Goal: Task Accomplishment & Management: Manage account settings

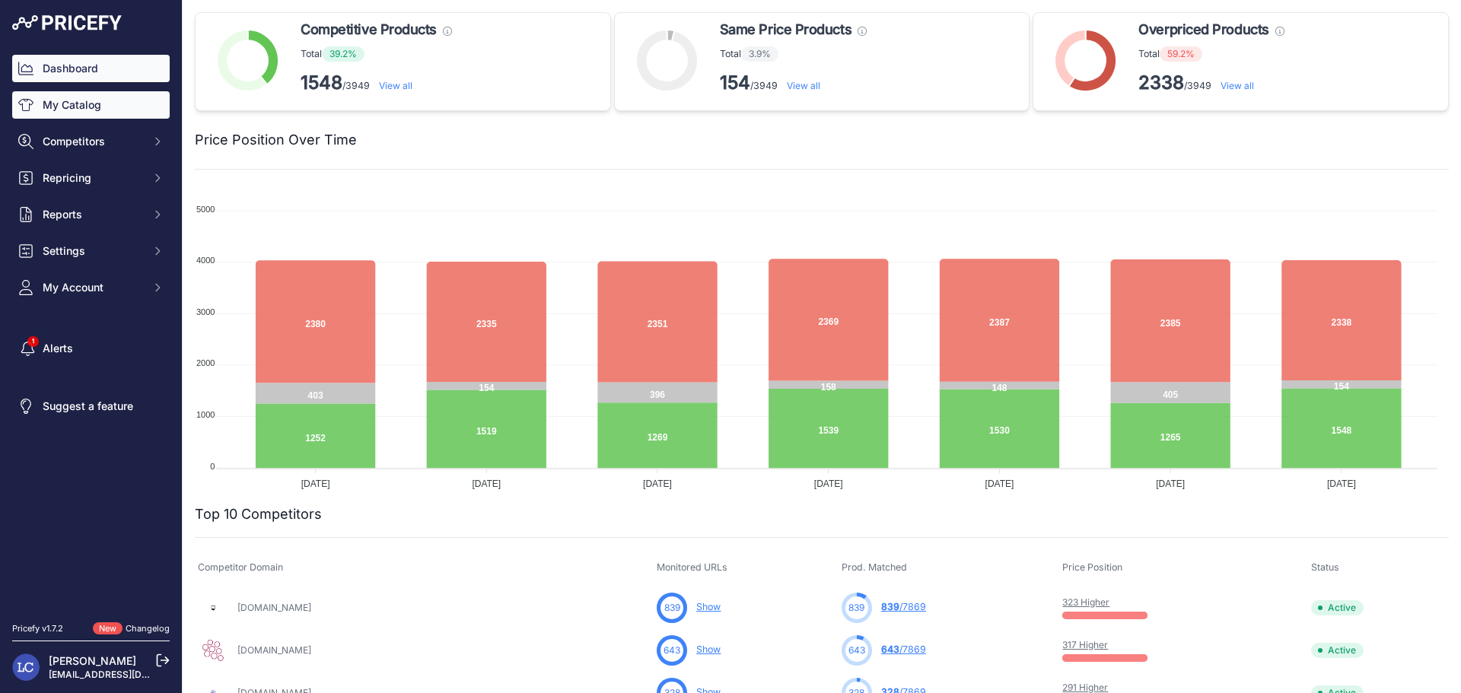
click at [72, 111] on link "My Catalog" at bounding box center [90, 104] width 157 height 27
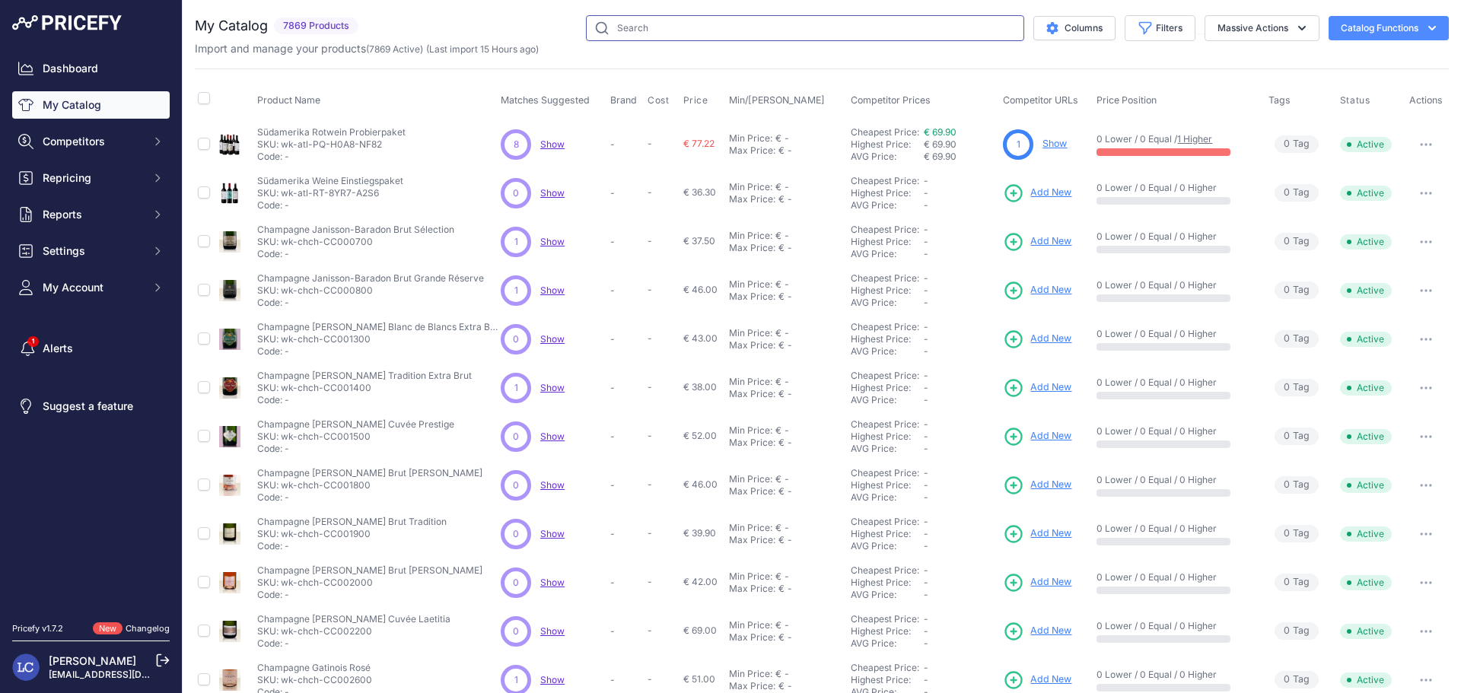
click at [720, 36] on input "text" at bounding box center [805, 28] width 438 height 26
type input "winkl"
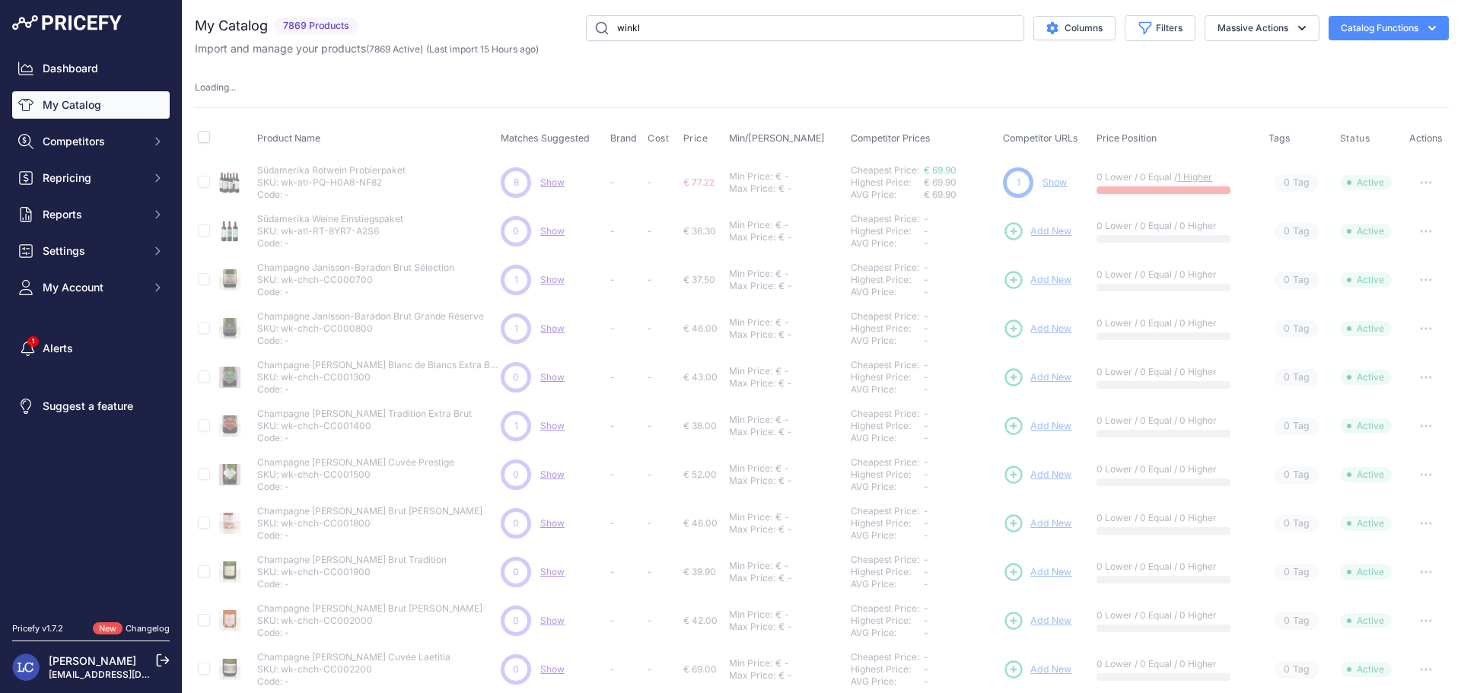
click at [701, 53] on div "Import and manage your products ( 7869 Active ) (Last import 15 Hours ago)" at bounding box center [822, 48] width 1254 height 15
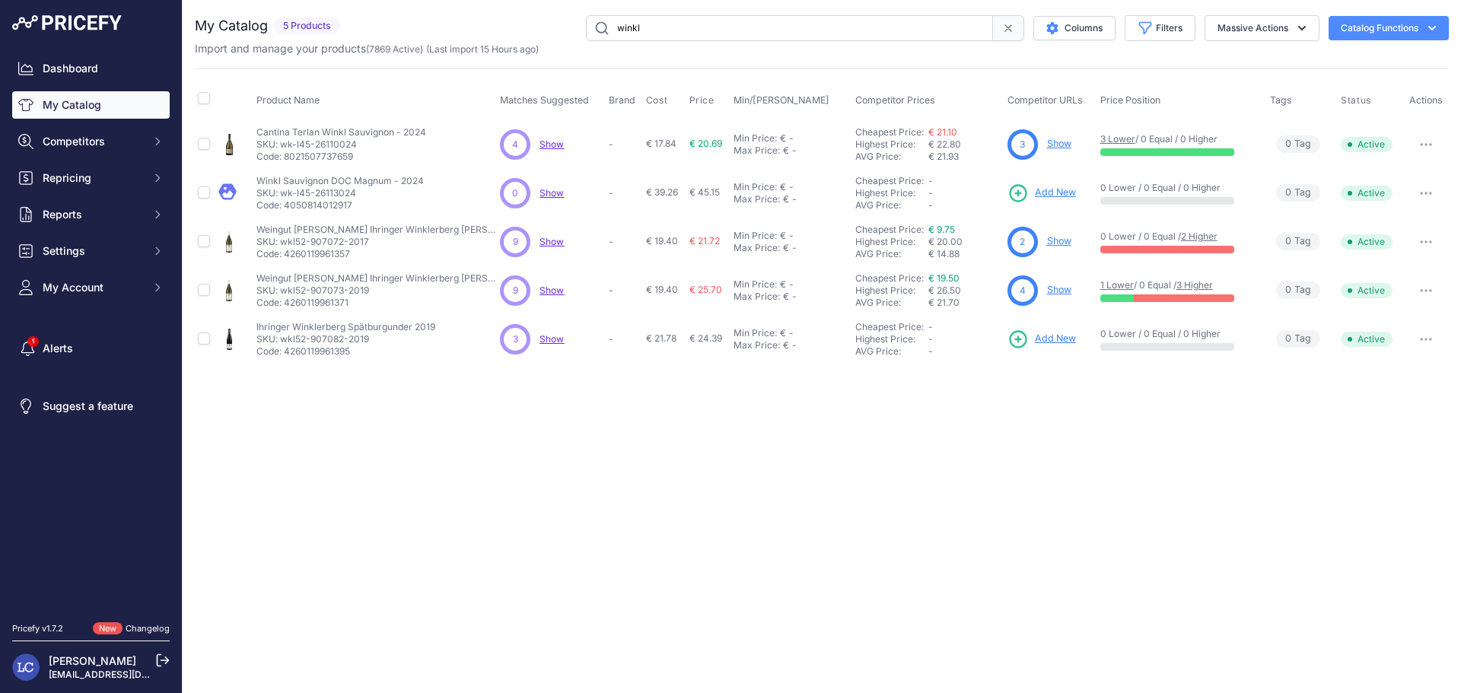
click at [1062, 143] on link "Show" at bounding box center [1059, 143] width 24 height 11
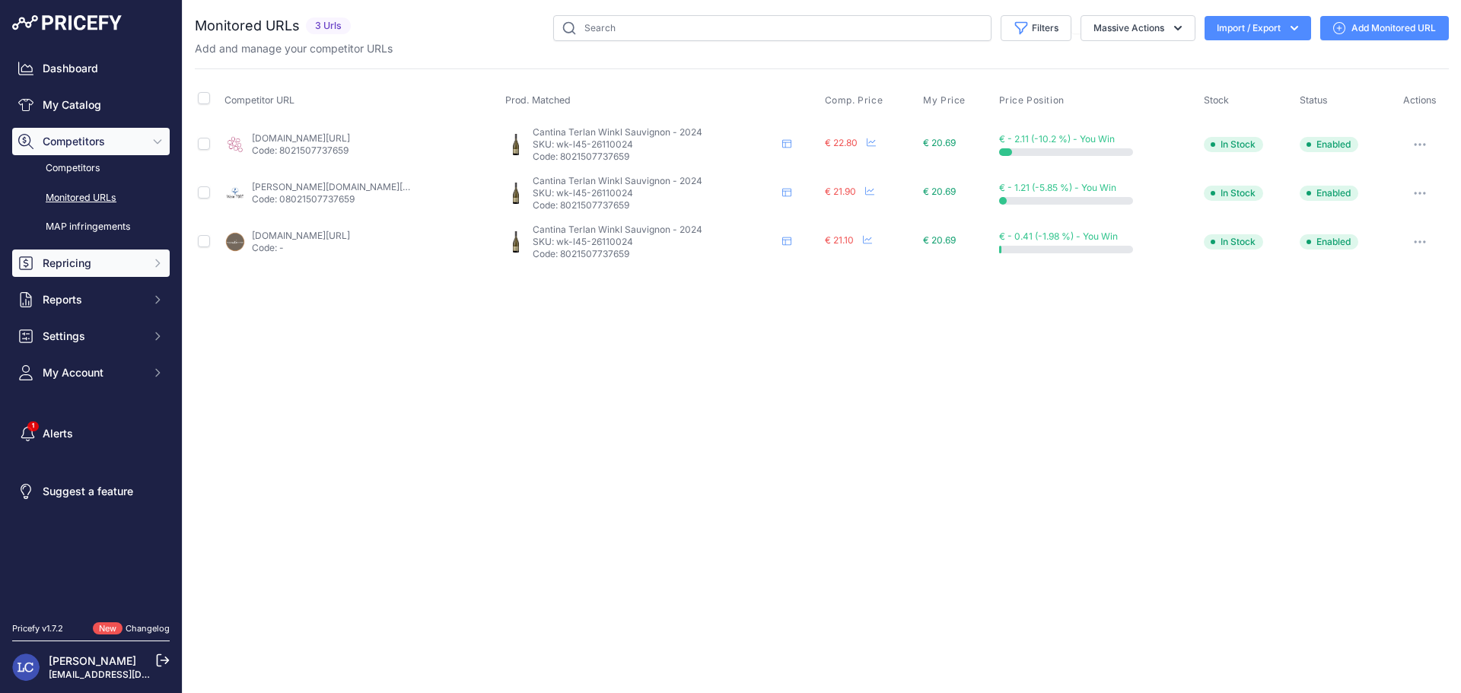
click at [85, 269] on span "Repricing" at bounding box center [93, 263] width 100 height 15
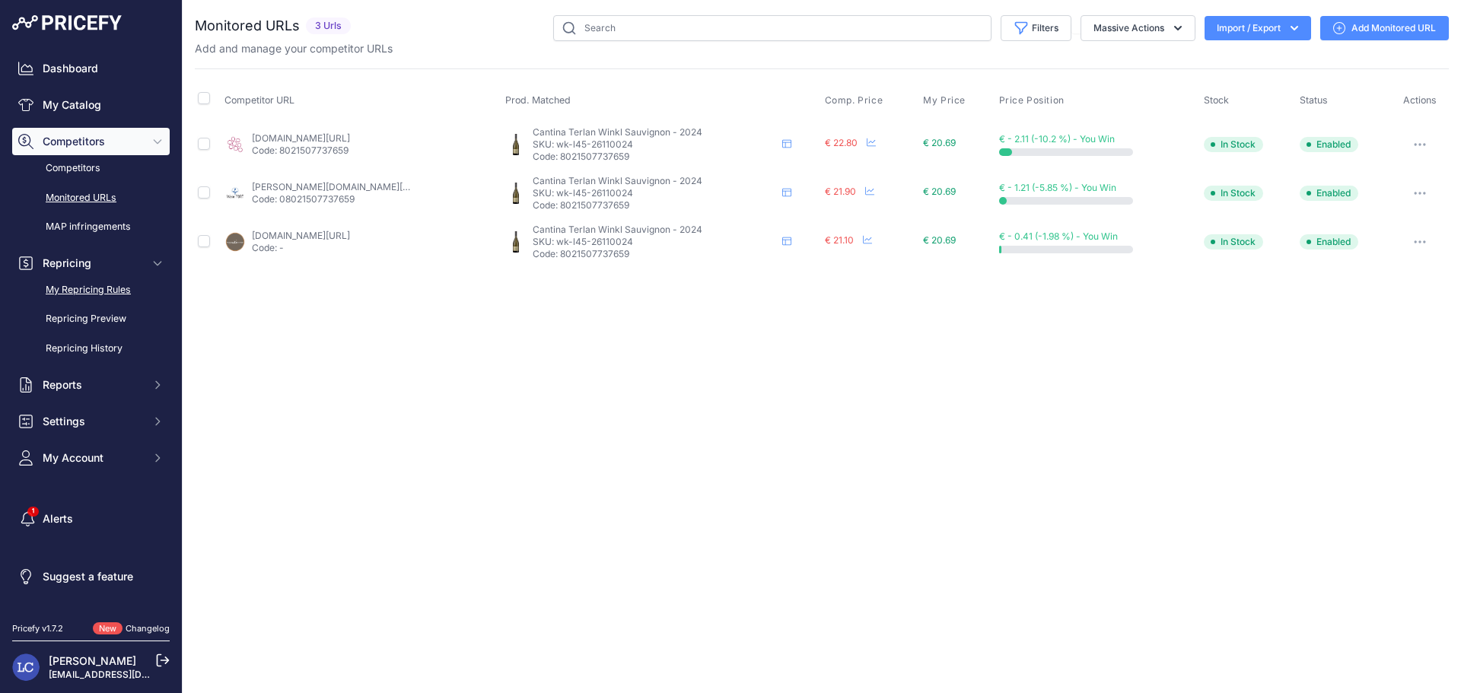
click at [100, 292] on link "My Repricing Rules" at bounding box center [90, 290] width 157 height 27
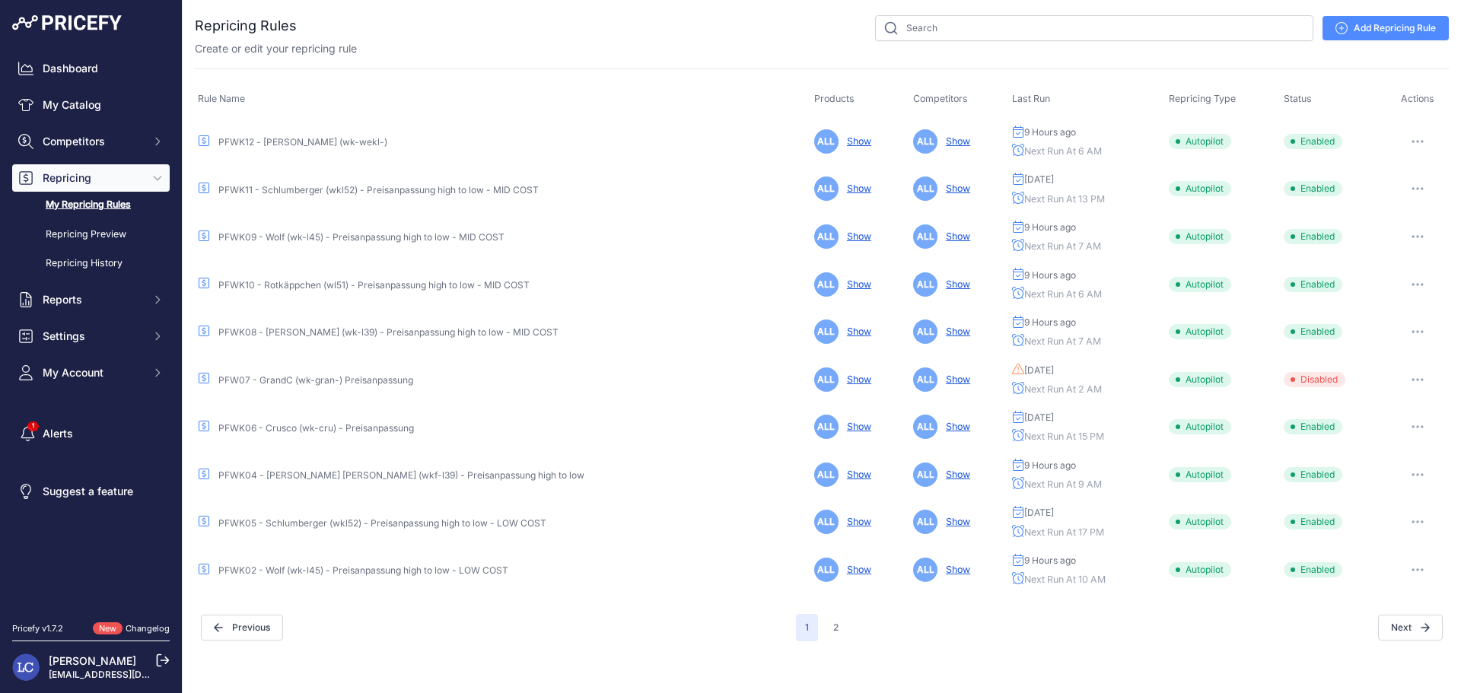
click at [297, 237] on link "PFWK09 - Wolf (wk-l45) - Preisanpassung high to low - MID COST" at bounding box center [361, 236] width 286 height 11
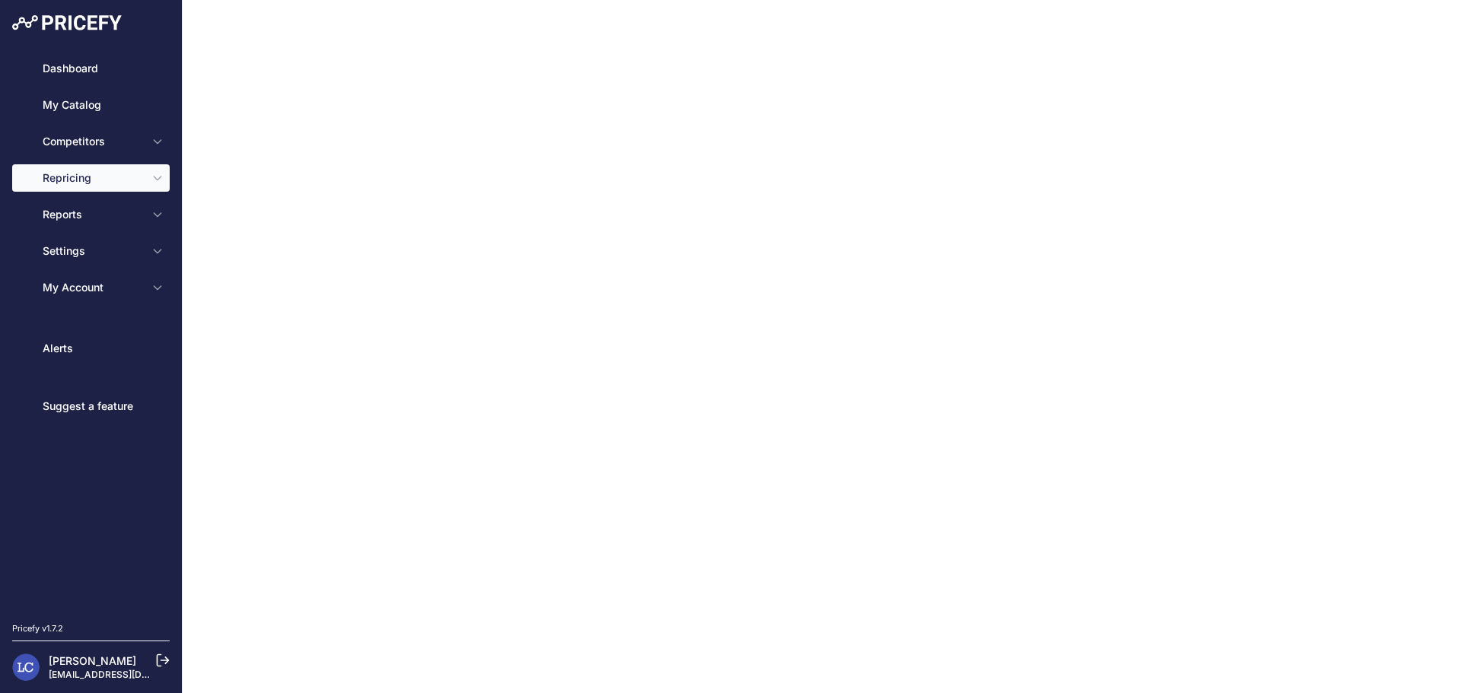
type input "PFWK09 - Wolf (wk-l45) - Preisanpassung high to low - MID COST"
type input "0.1"
select select "in_stock"
select select "min_price"
select select "cost"
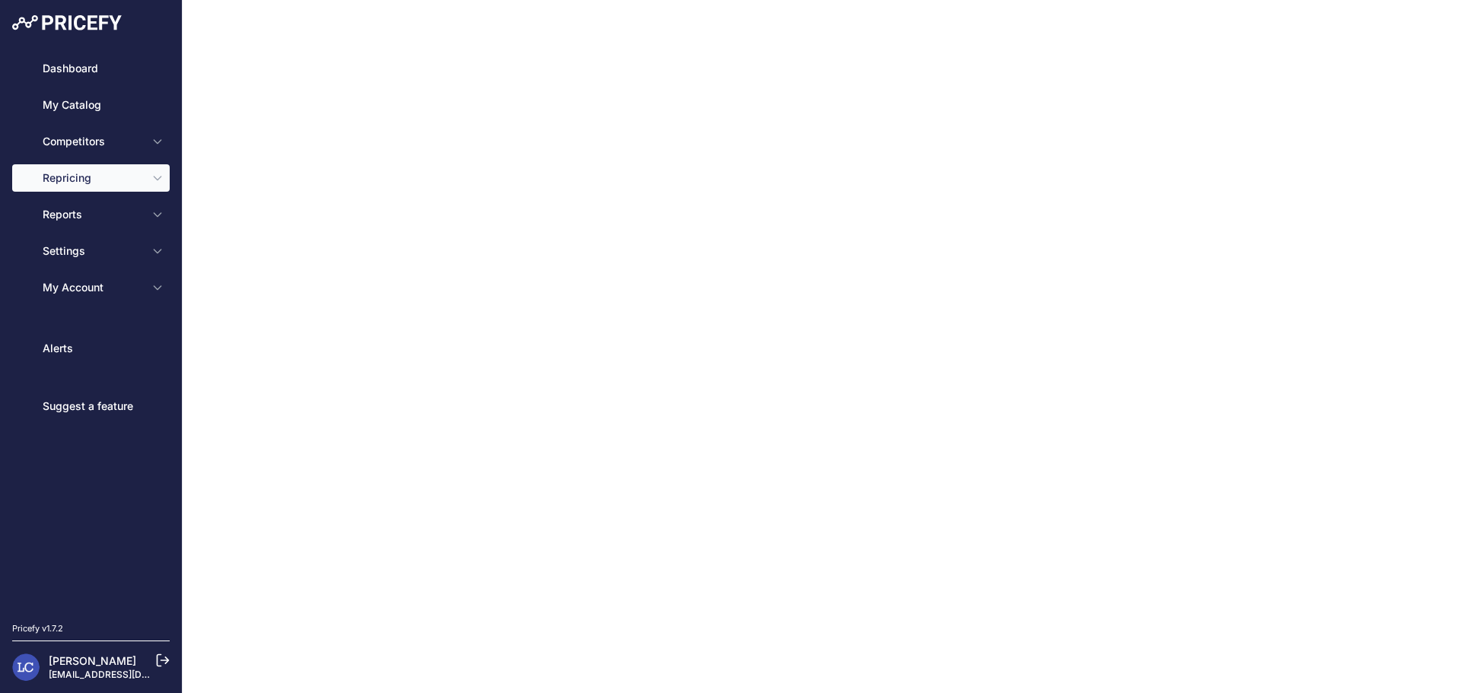
type input "21.2"
select select "percentage"
select select "cost"
type input "50"
select select "percentage"
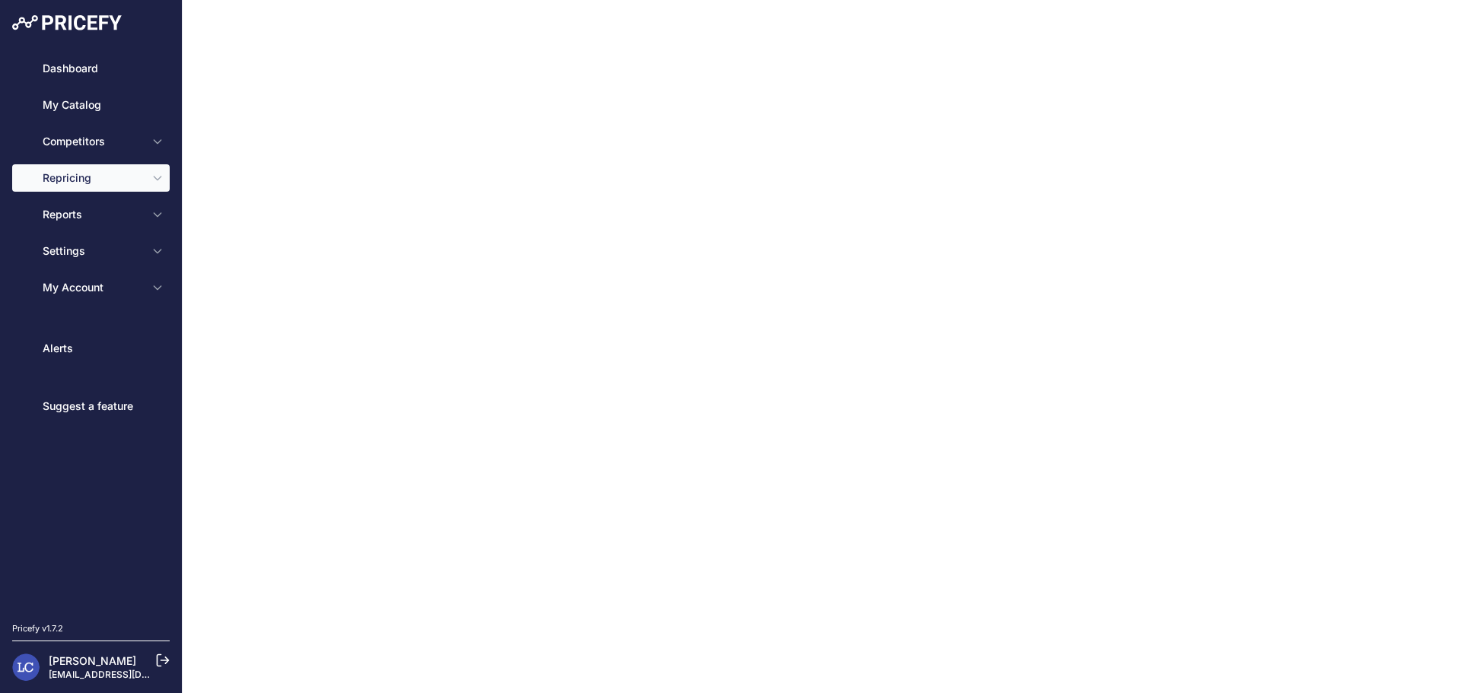
select select "7"
type input "99"
type input "50"
type input "https://s3.us-west-2.amazonaws.com/download.pricefy.io/exports/repricing/4534-7…"
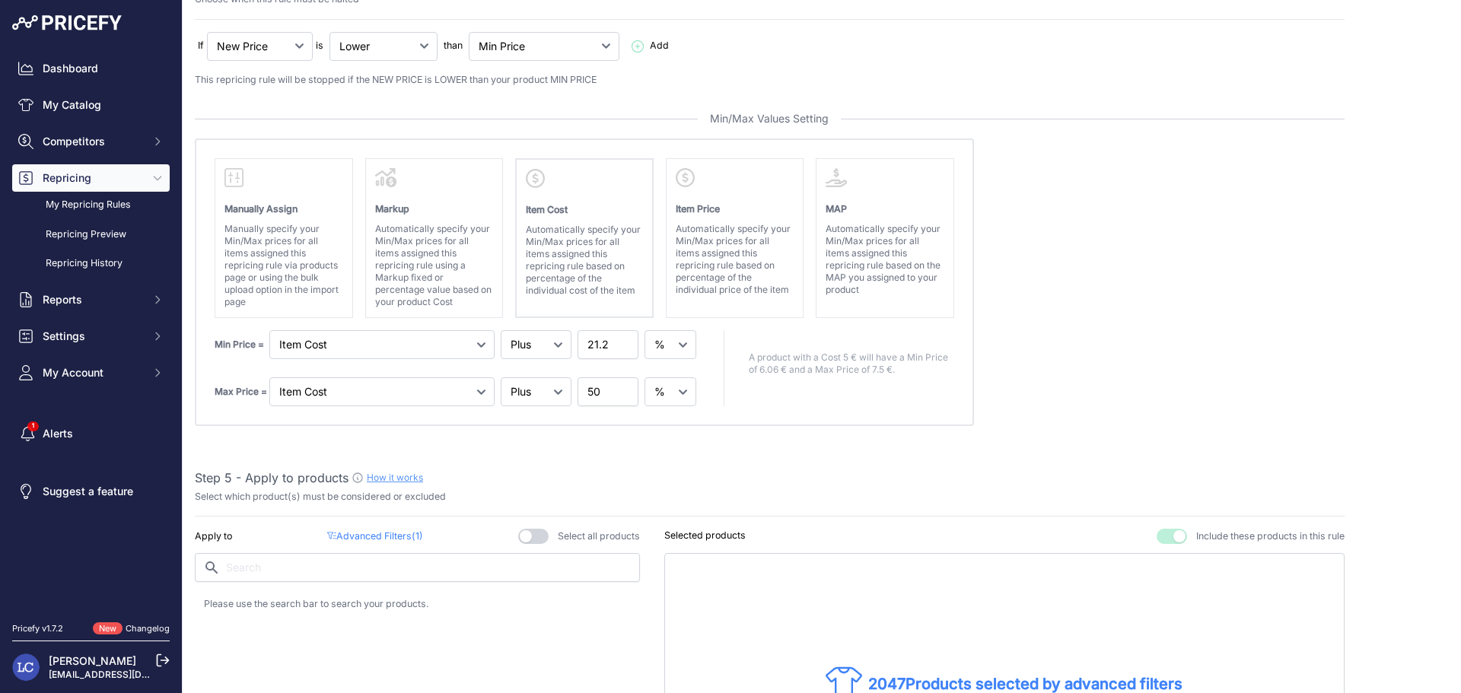
scroll to position [573, 0]
click at [595, 341] on input "21.2" at bounding box center [607, 341] width 61 height 29
drag, startPoint x: 598, startPoint y: 341, endPoint x: 587, endPoint y: 341, distance: 10.7
click at [587, 341] on input "21.2" at bounding box center [607, 341] width 61 height 29
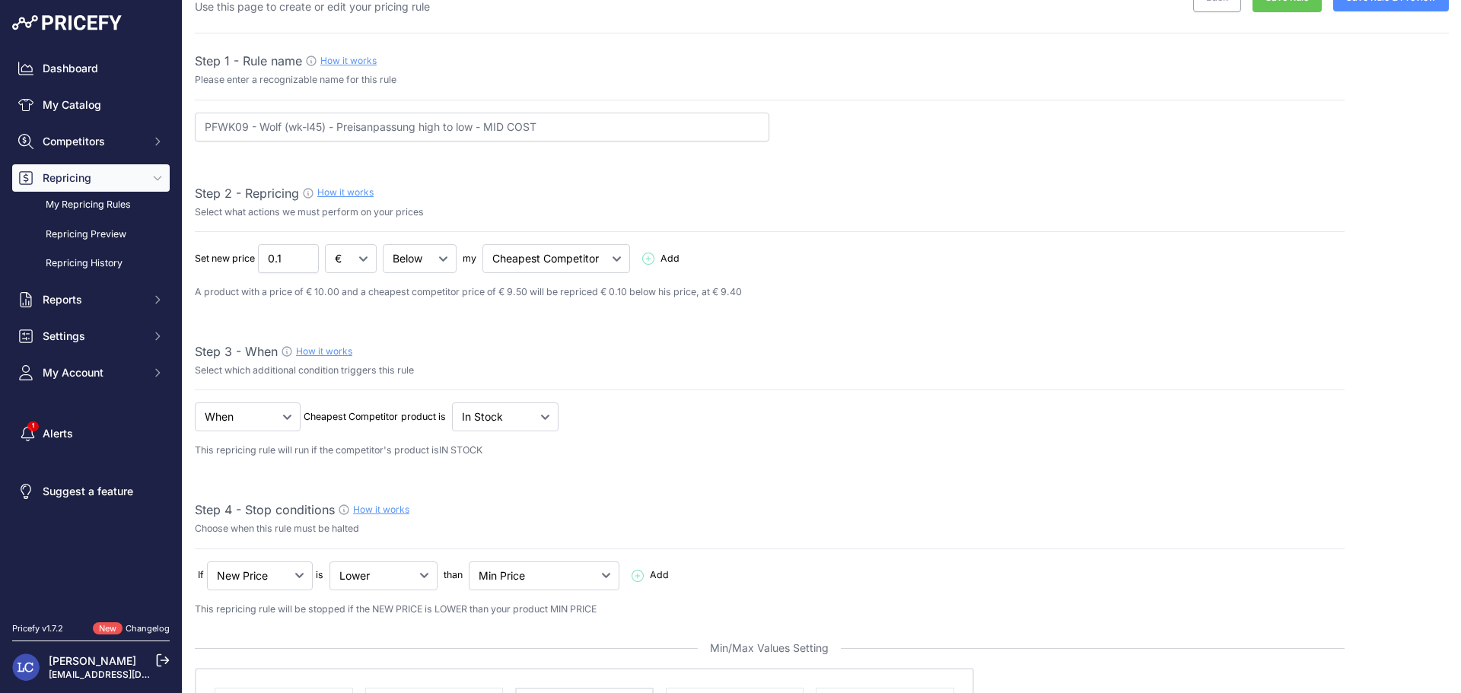
scroll to position [0, 0]
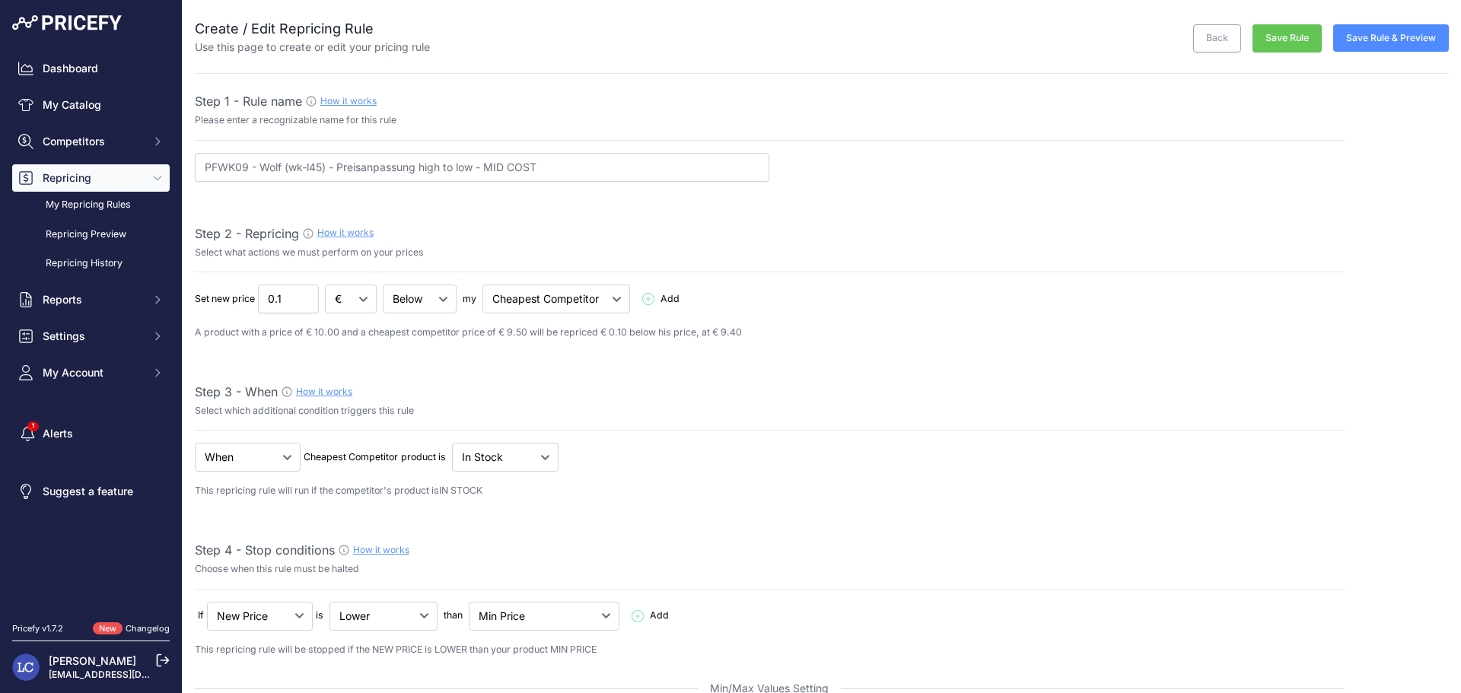
type input "18.5"
click at [1292, 40] on button "Save Rule" at bounding box center [1286, 38] width 69 height 28
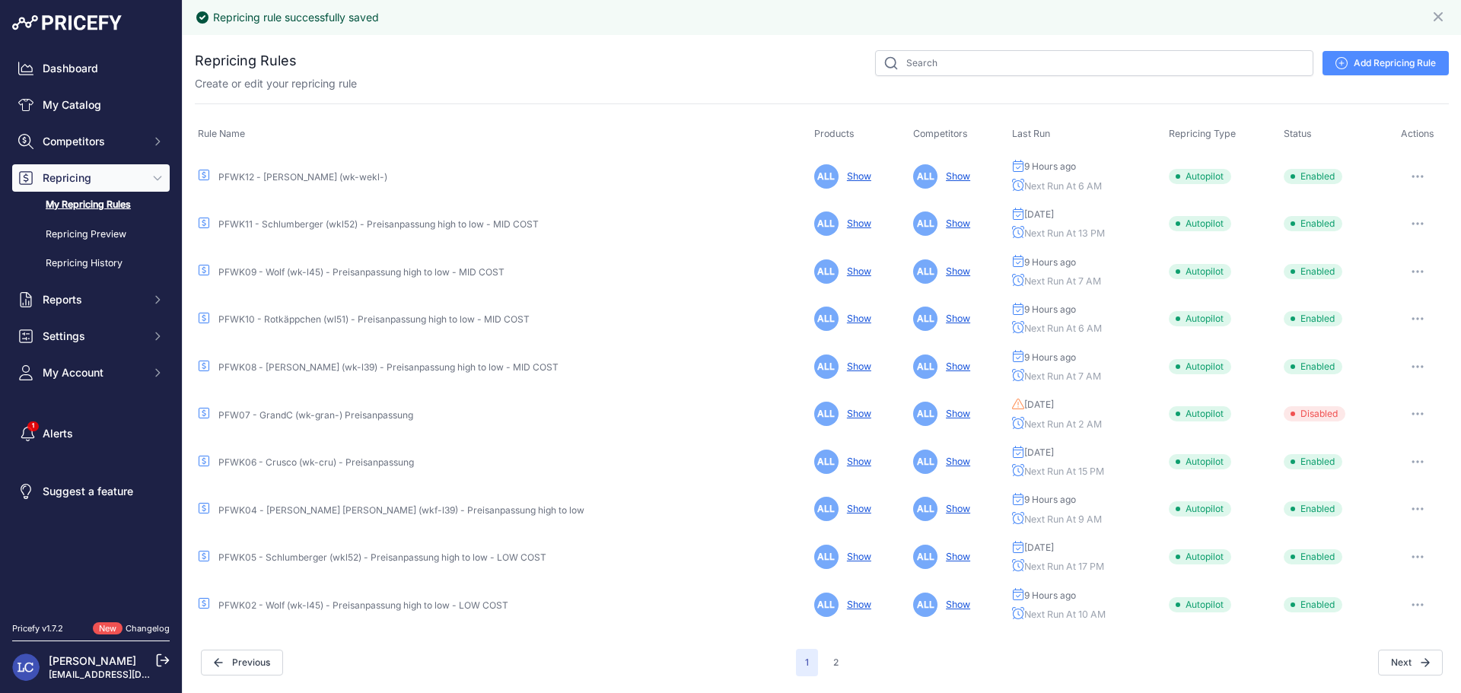
click at [395, 321] on link "PFWK10 - Rotkäppchen (wl51) - Preisanpassung high to low - MID COST" at bounding box center [373, 318] width 311 height 11
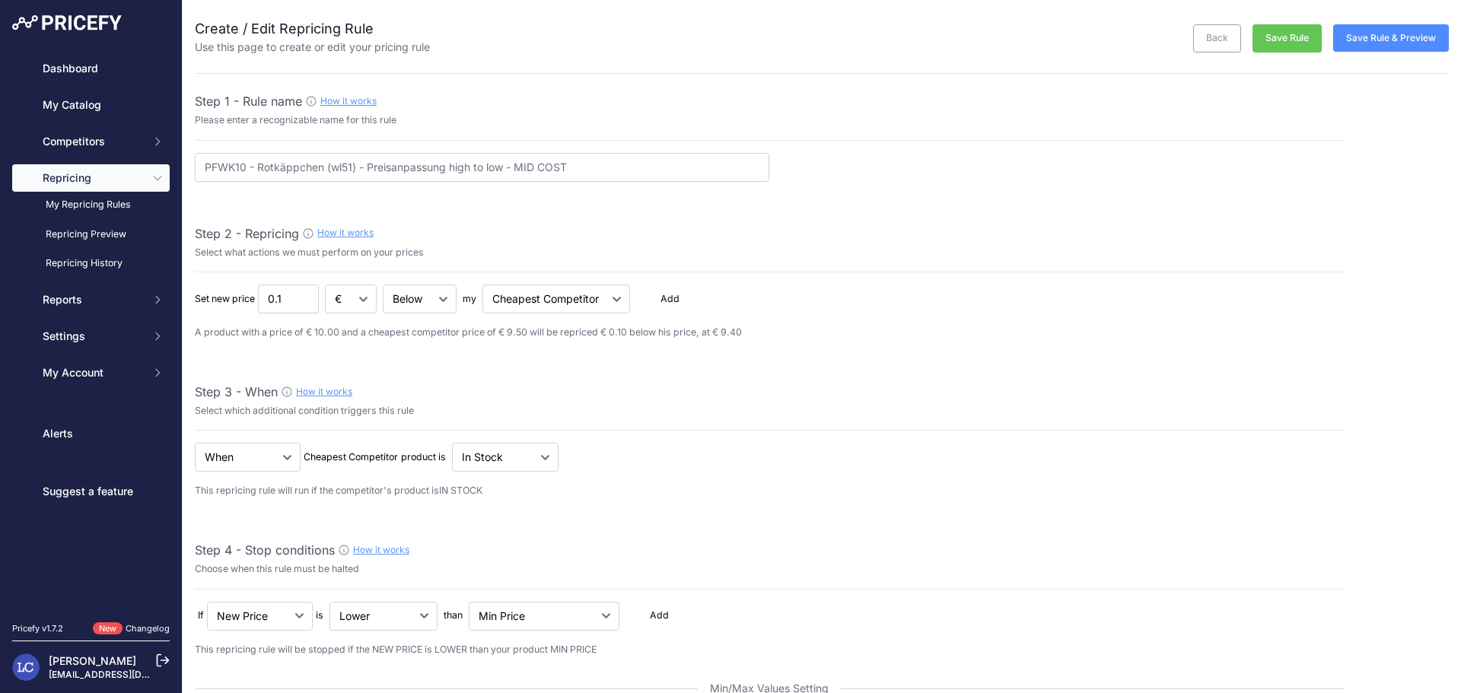
select select "percentage"
select select "6"
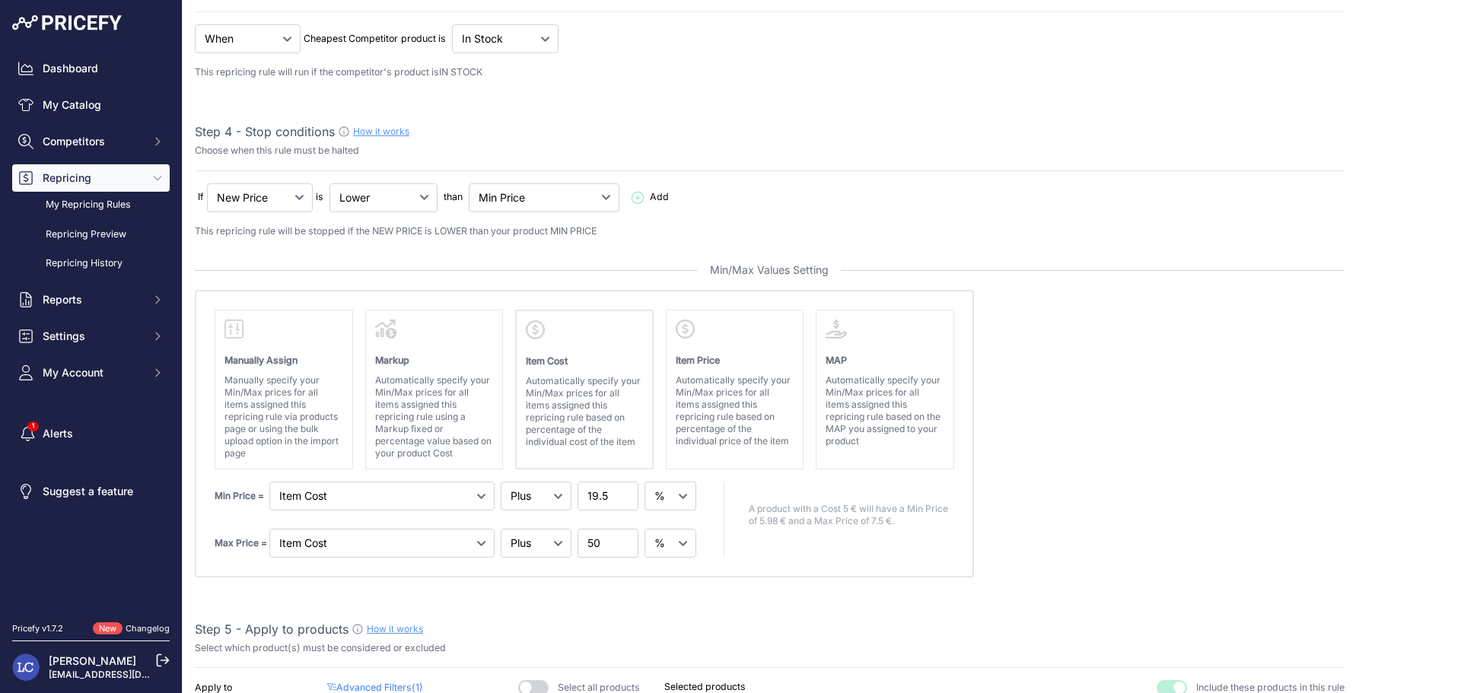
scroll to position [490, 0]
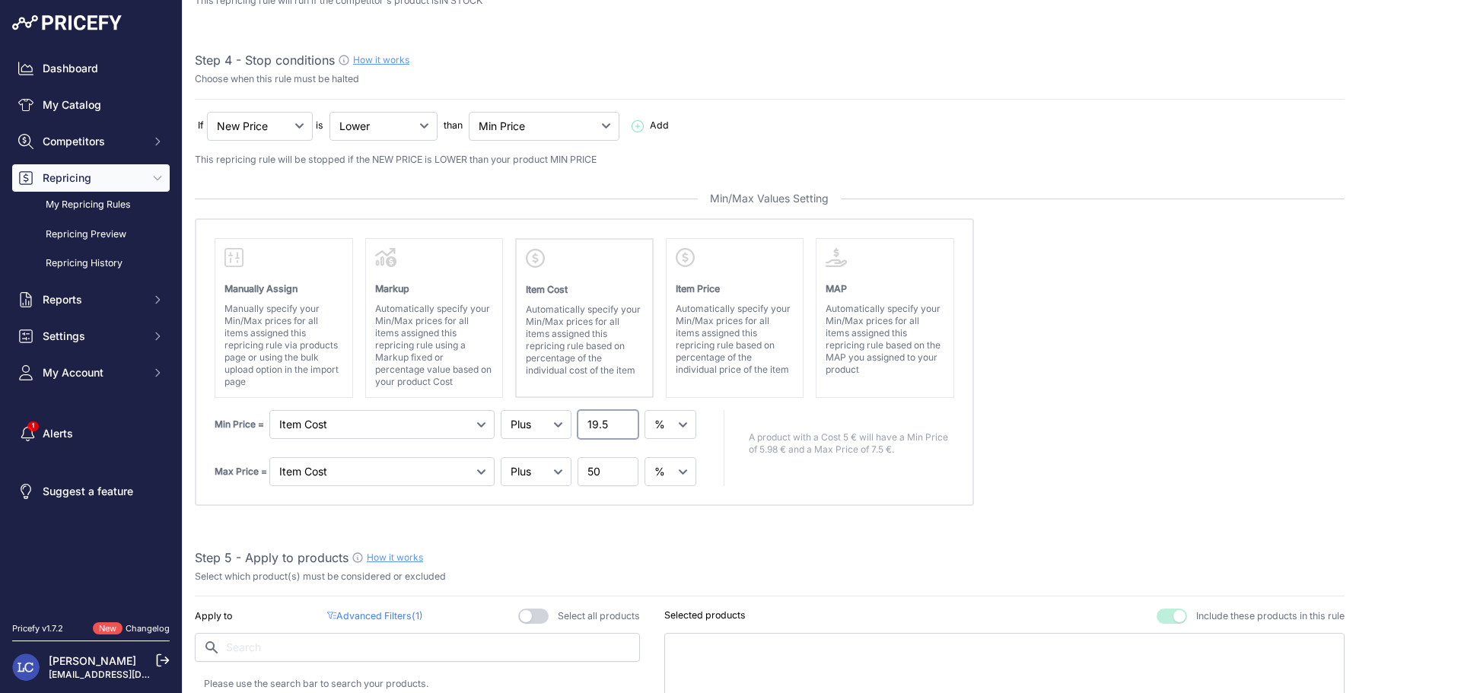
click at [595, 424] on input "19.5" at bounding box center [607, 424] width 61 height 29
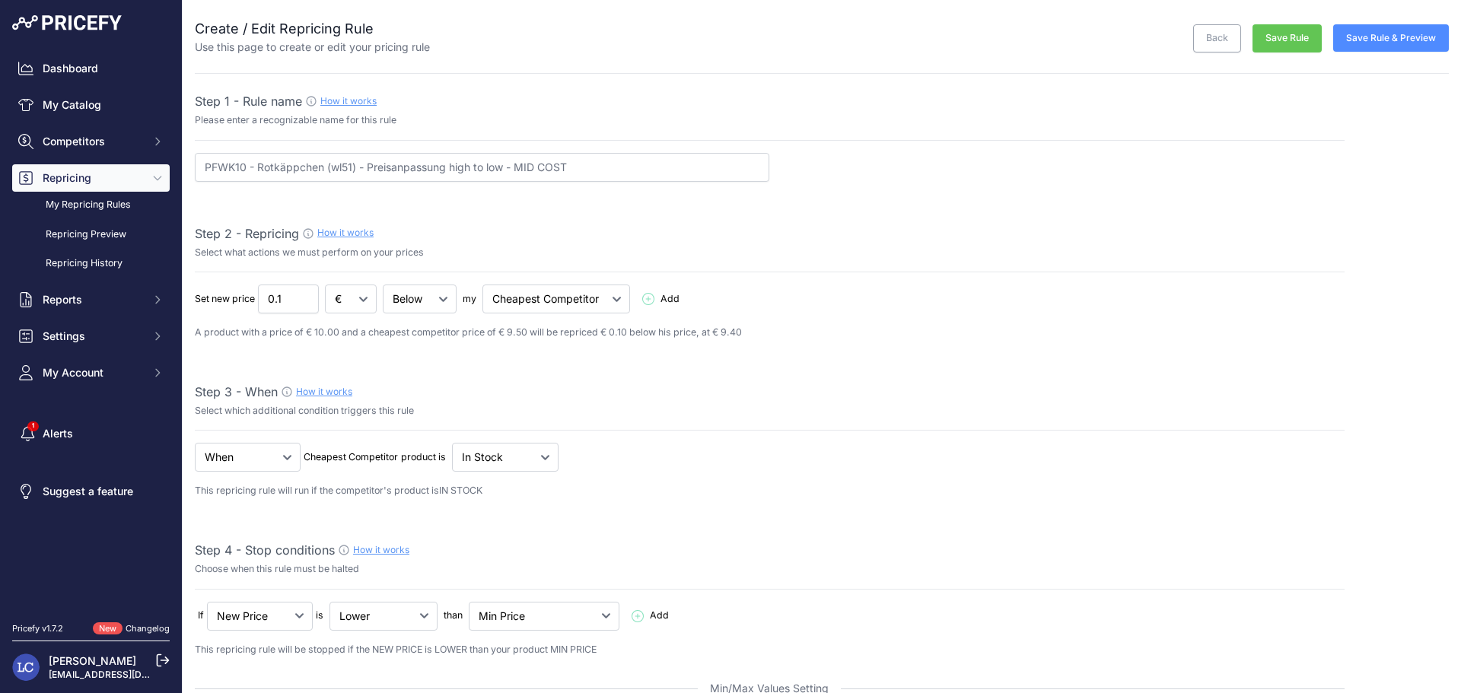
type input "18.5"
click at [1280, 40] on button "Save Rule" at bounding box center [1286, 38] width 69 height 28
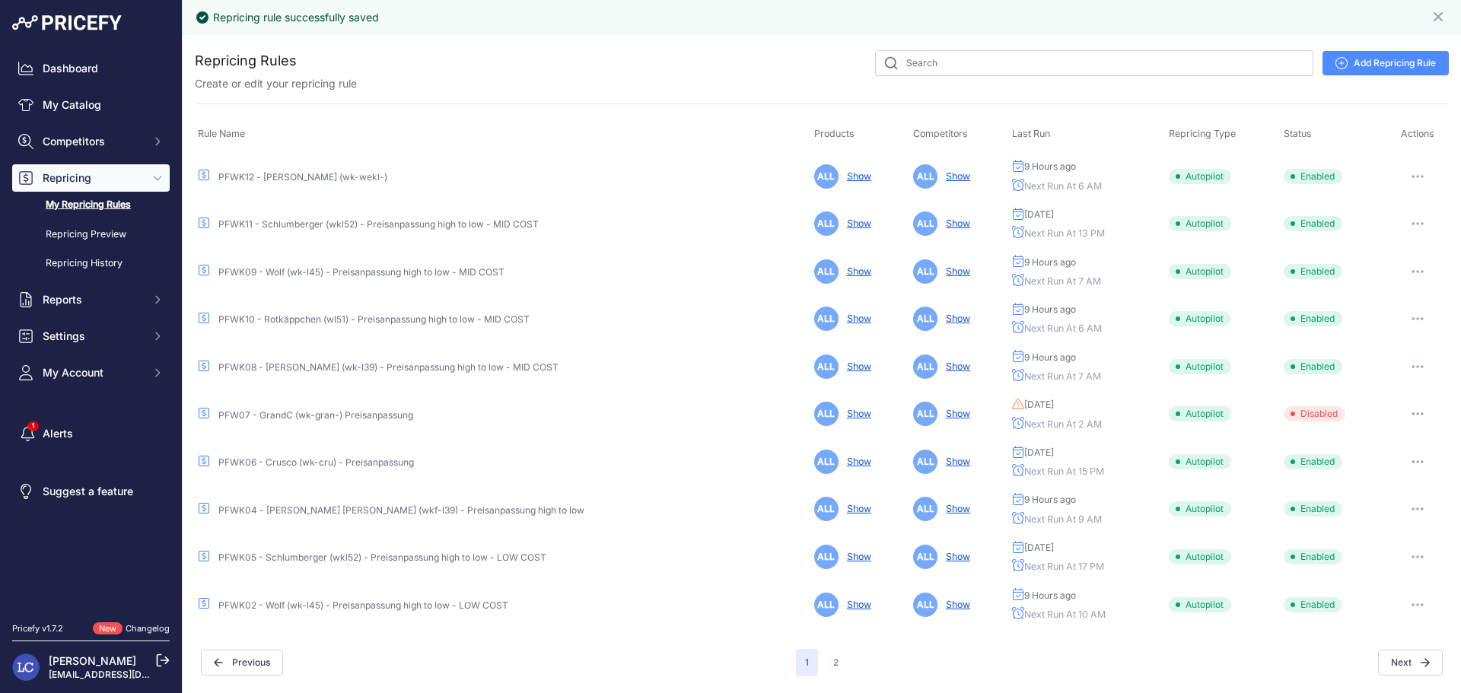
click at [312, 225] on link "PFWK11 - Schlumberger (wkl52) - Preisanpassung high to low - MID COST" at bounding box center [378, 223] width 320 height 11
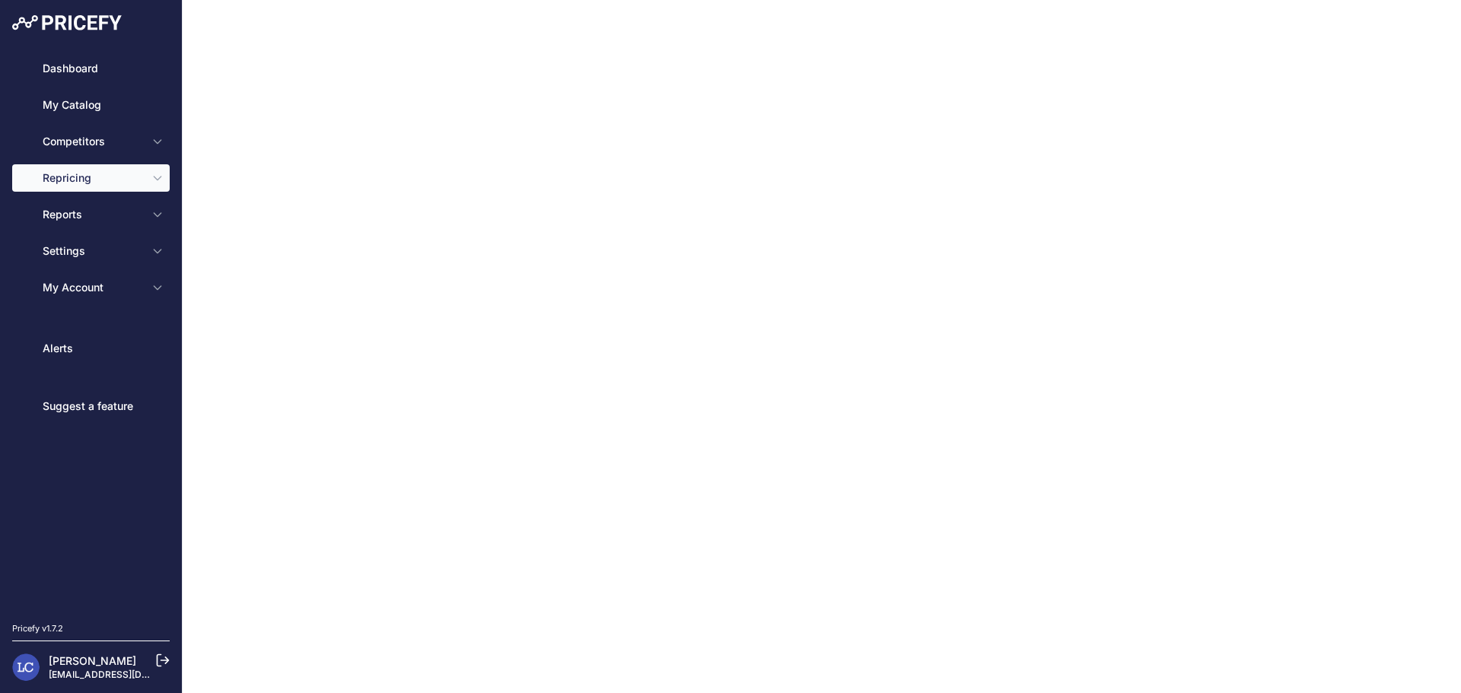
type input "PFWK11 - Schlumberger (wkl52) - Preisanpassung high to low - MID COST"
type input "0.8"
select select "in_stock"
select select "min_price"
select select "cost"
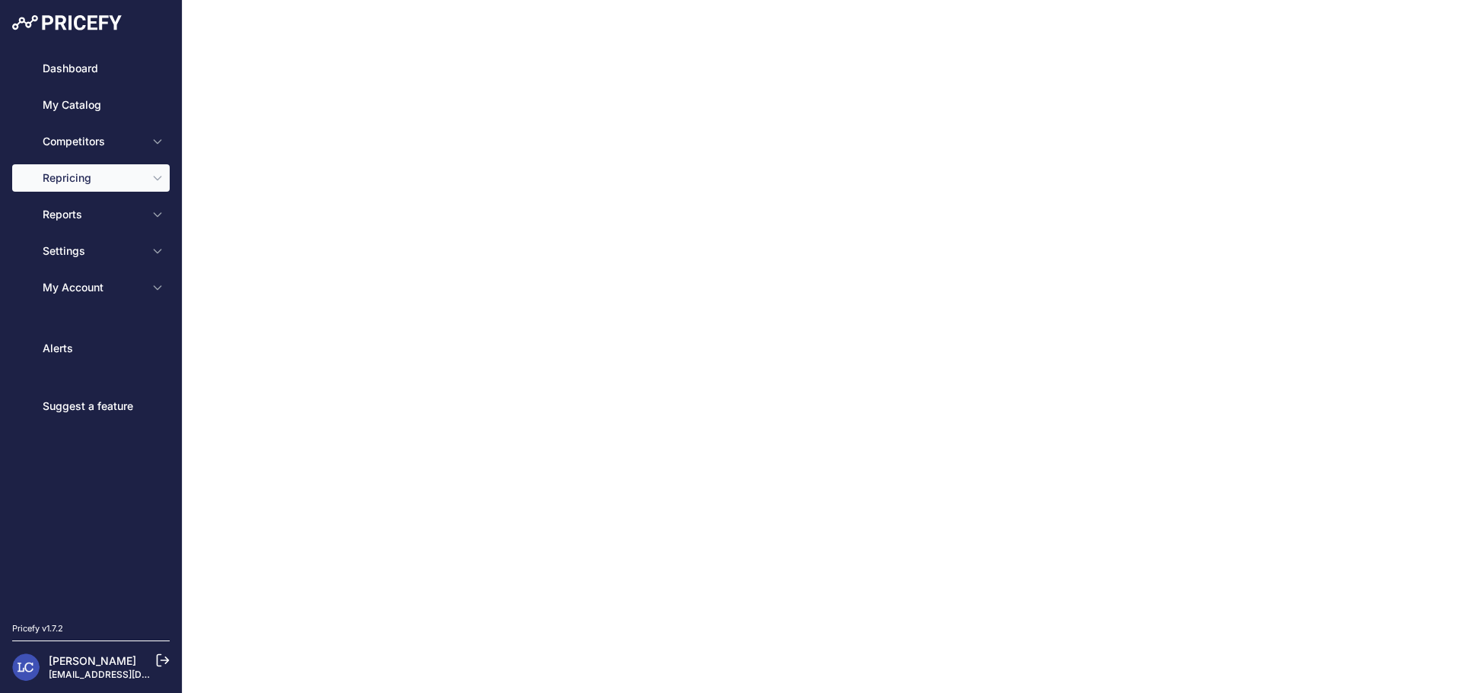
type input "30"
select select "percentage"
select select "cost"
type input "80"
select select "percentage"
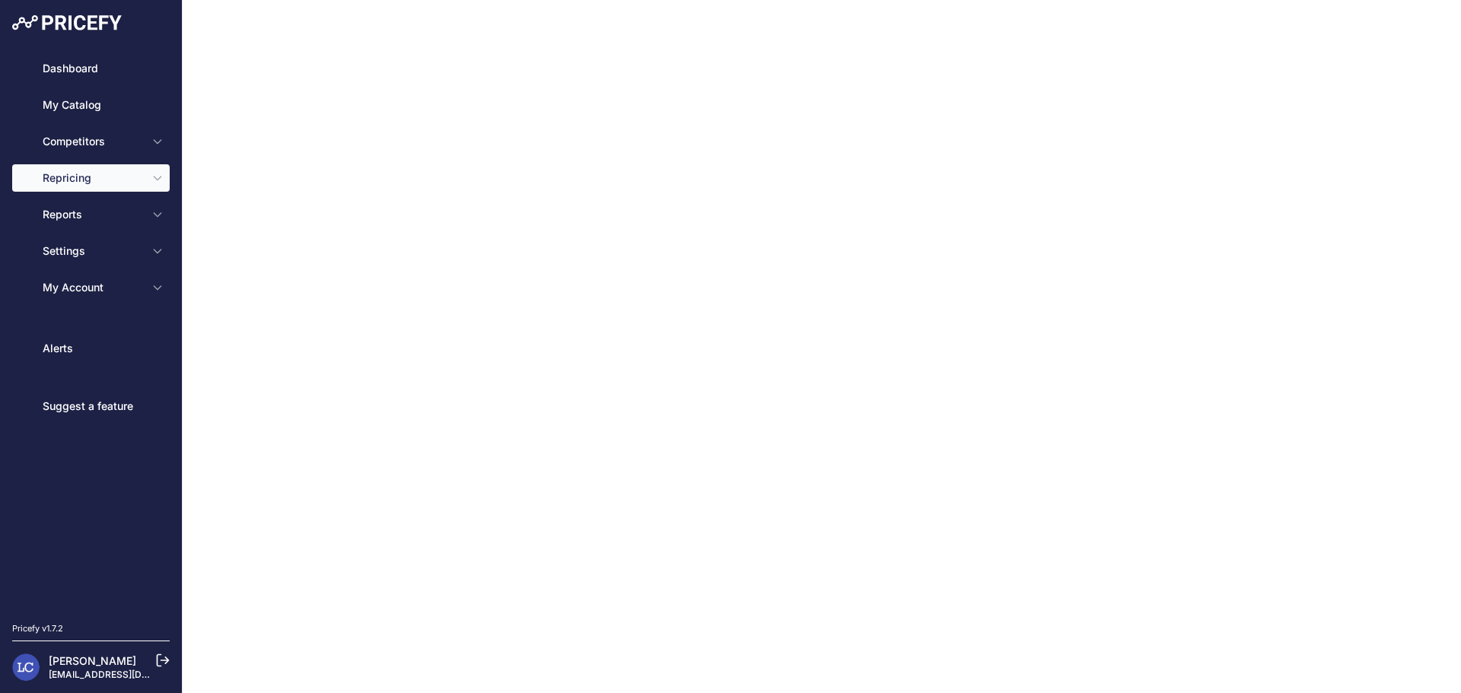
select select "13"
type input "99"
type input "50"
type input "https://s3.us-west-2.amazonaws.com/download.pricefy.io/exports/repricing/4534-7…"
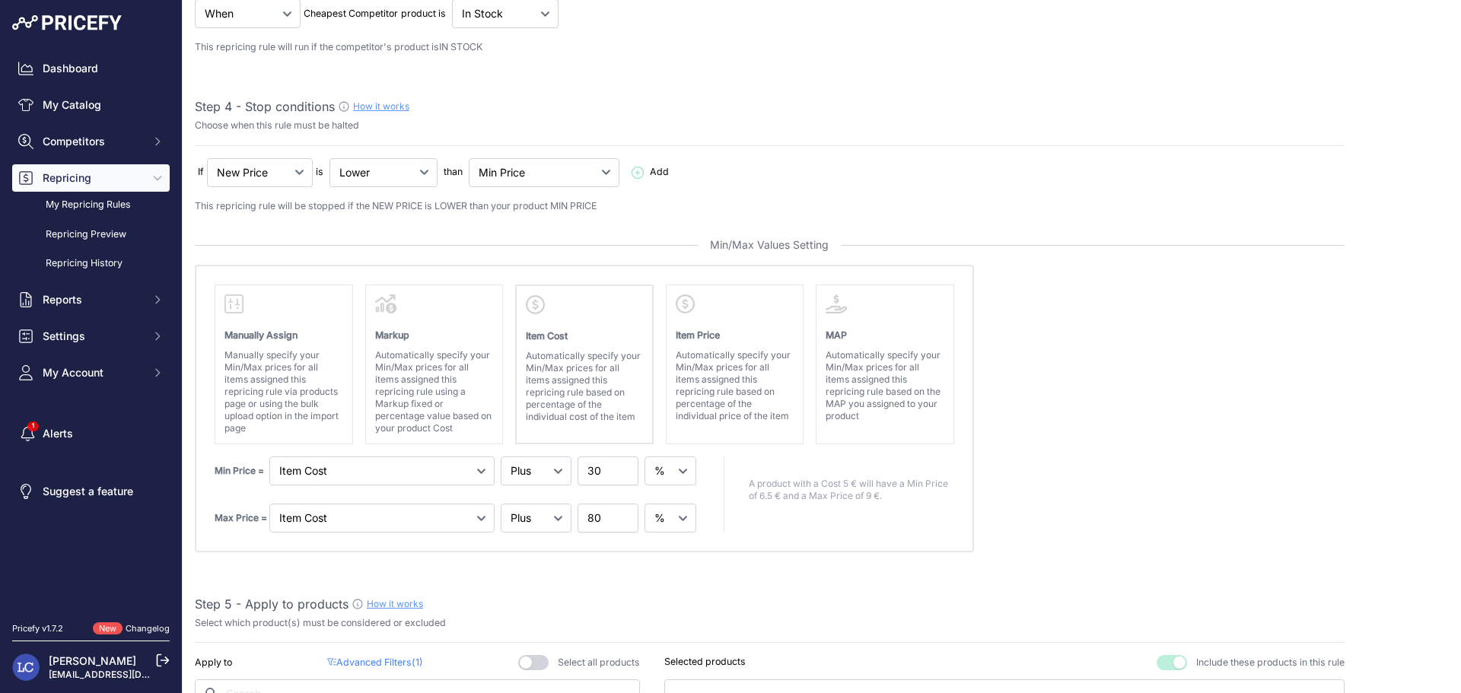
scroll to position [456, 0]
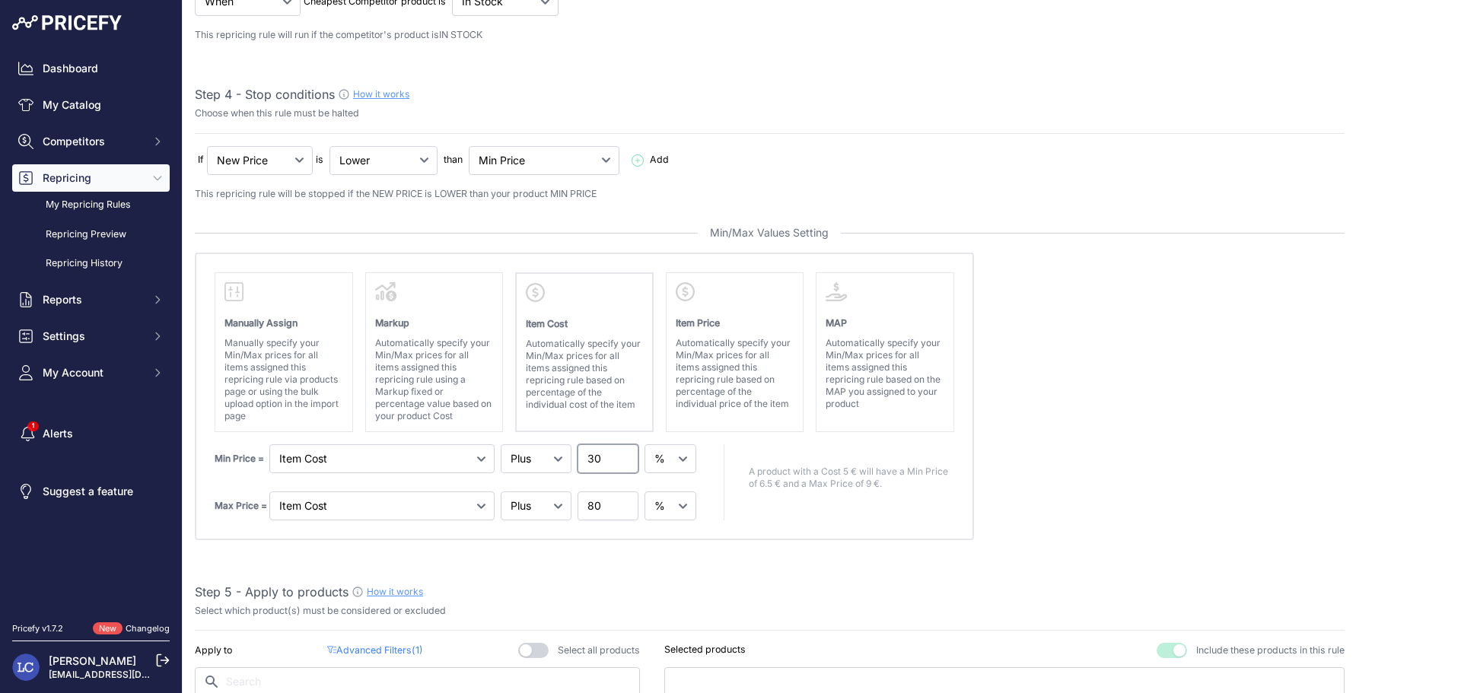
drag, startPoint x: 604, startPoint y: 463, endPoint x: 589, endPoint y: 464, distance: 15.2
click at [589, 464] on input "30" at bounding box center [607, 458] width 61 height 29
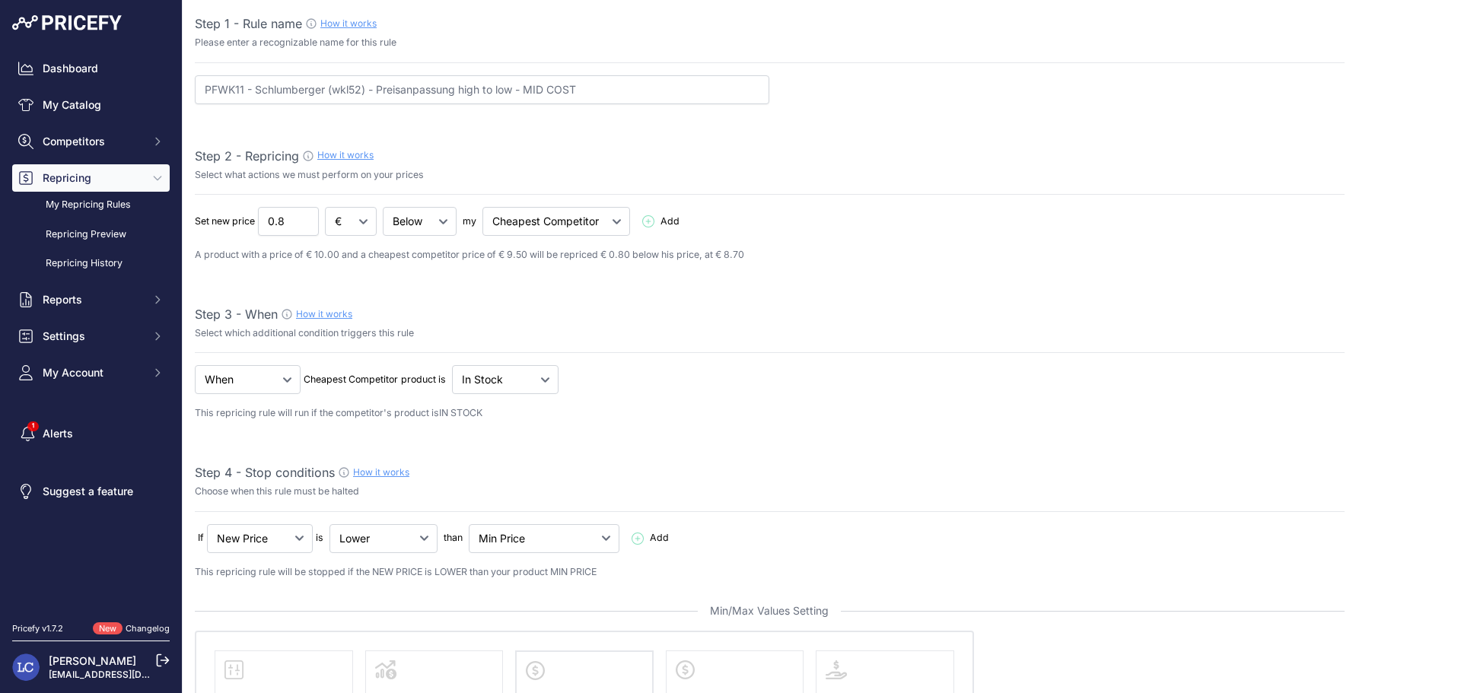
scroll to position [0, 0]
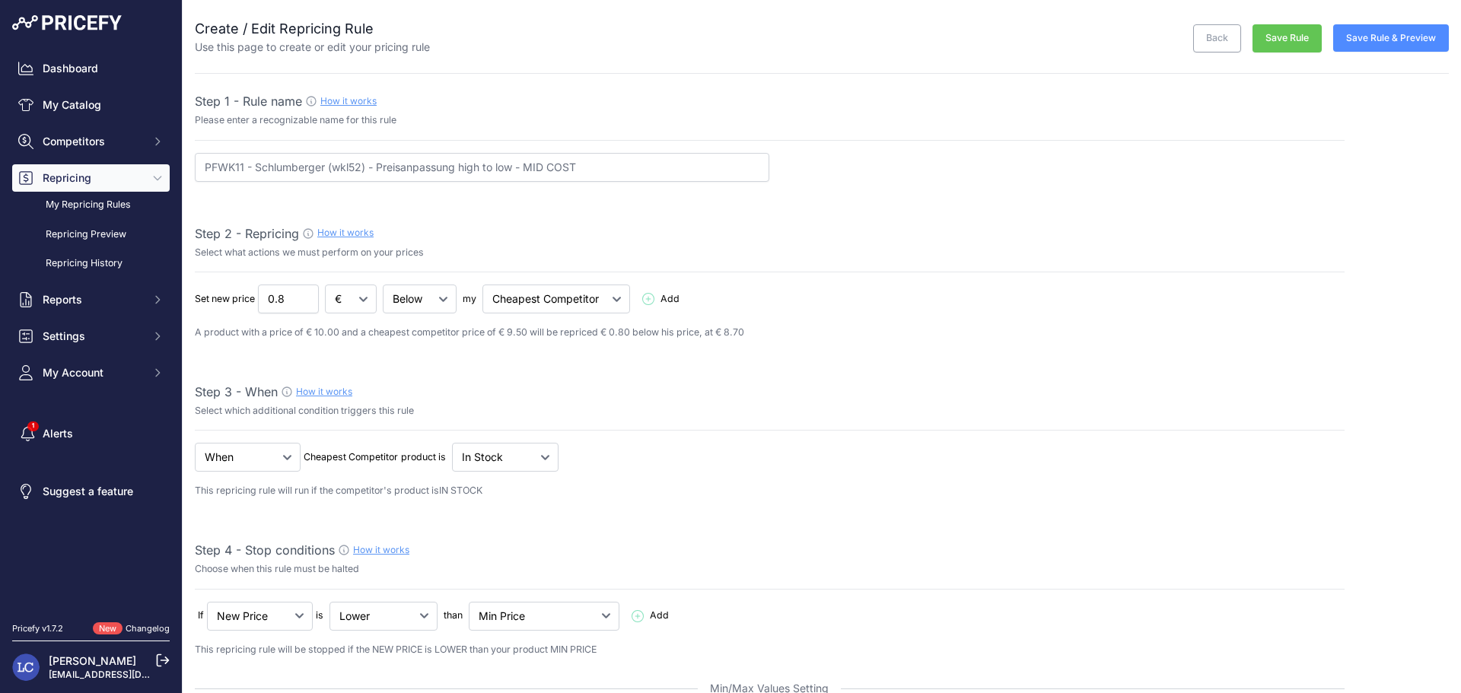
type input "18.5"
click at [1287, 33] on button "Save Rule" at bounding box center [1286, 38] width 69 height 28
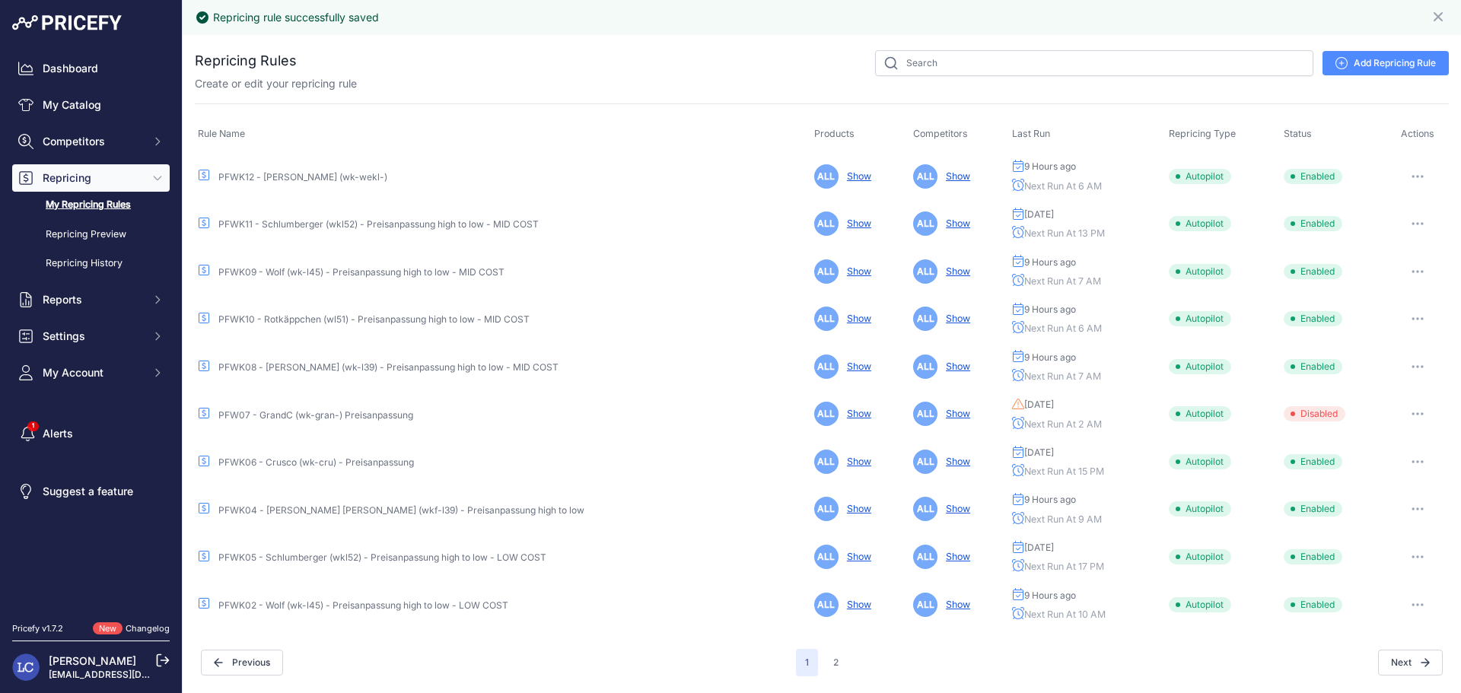
click at [371, 556] on link "PFWK05 - Schlumberger (wkl52) - Preisanpassung high to low - LOW COST" at bounding box center [382, 557] width 328 height 11
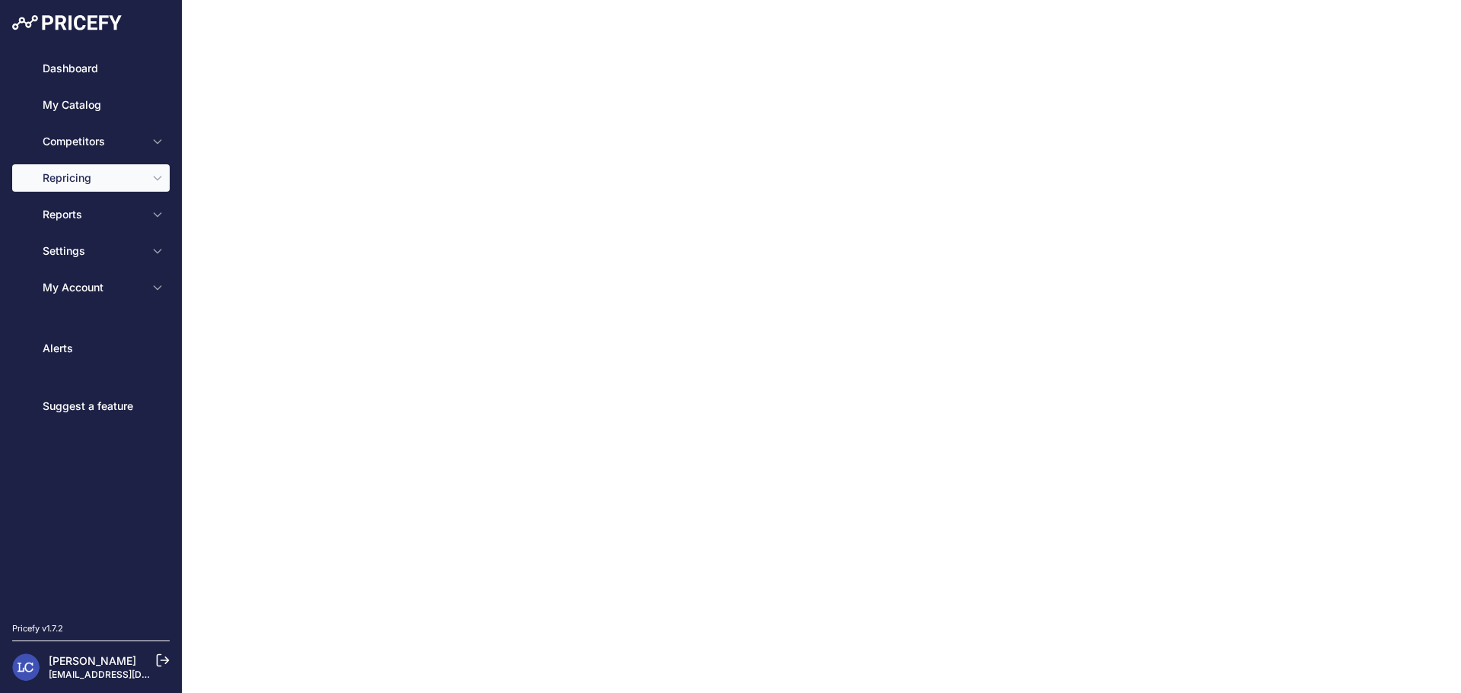
type input "PFWK05 - Schlumberger (wkl52) - Preisanpassung high to low - LOW COST"
type input "0.2"
select select "in_stock"
select select "min_price"
select select "cost"
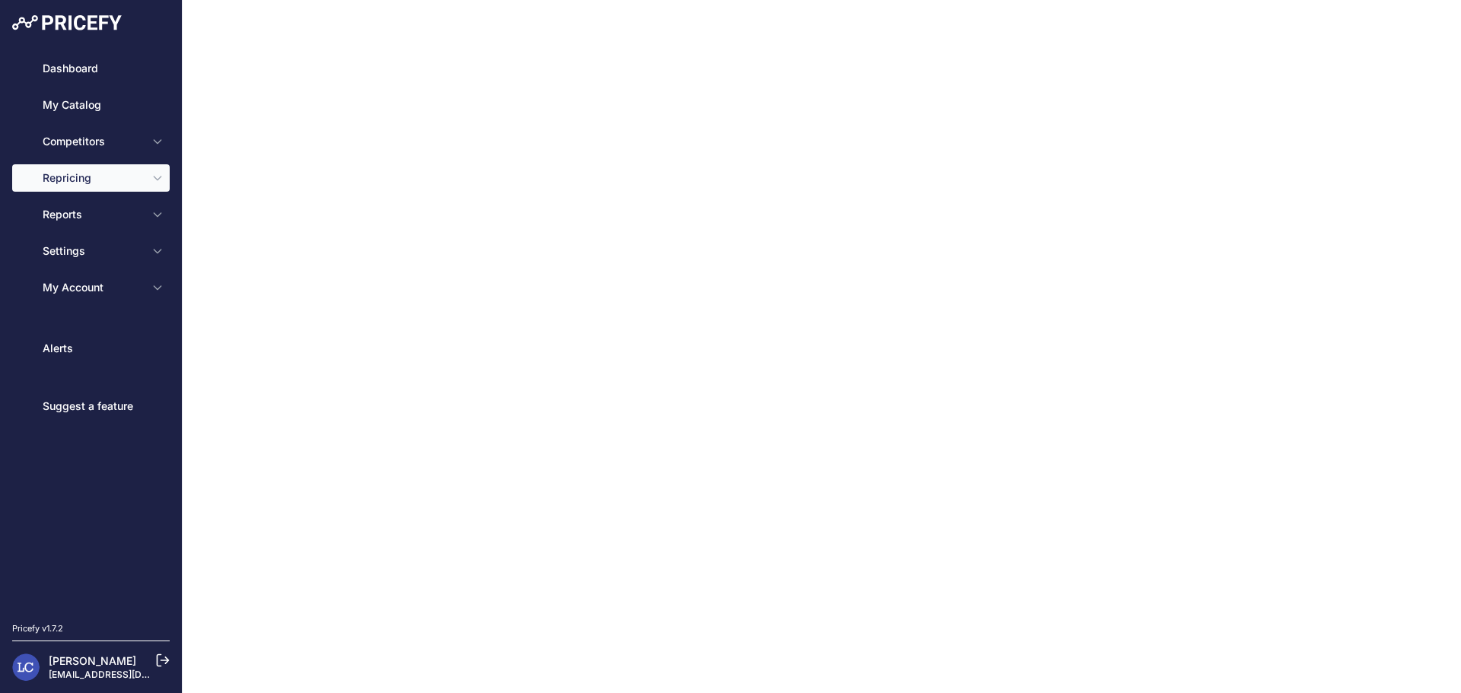
type input "30"
select select "percentage"
select select "cost"
type input "100"
select select "percentage"
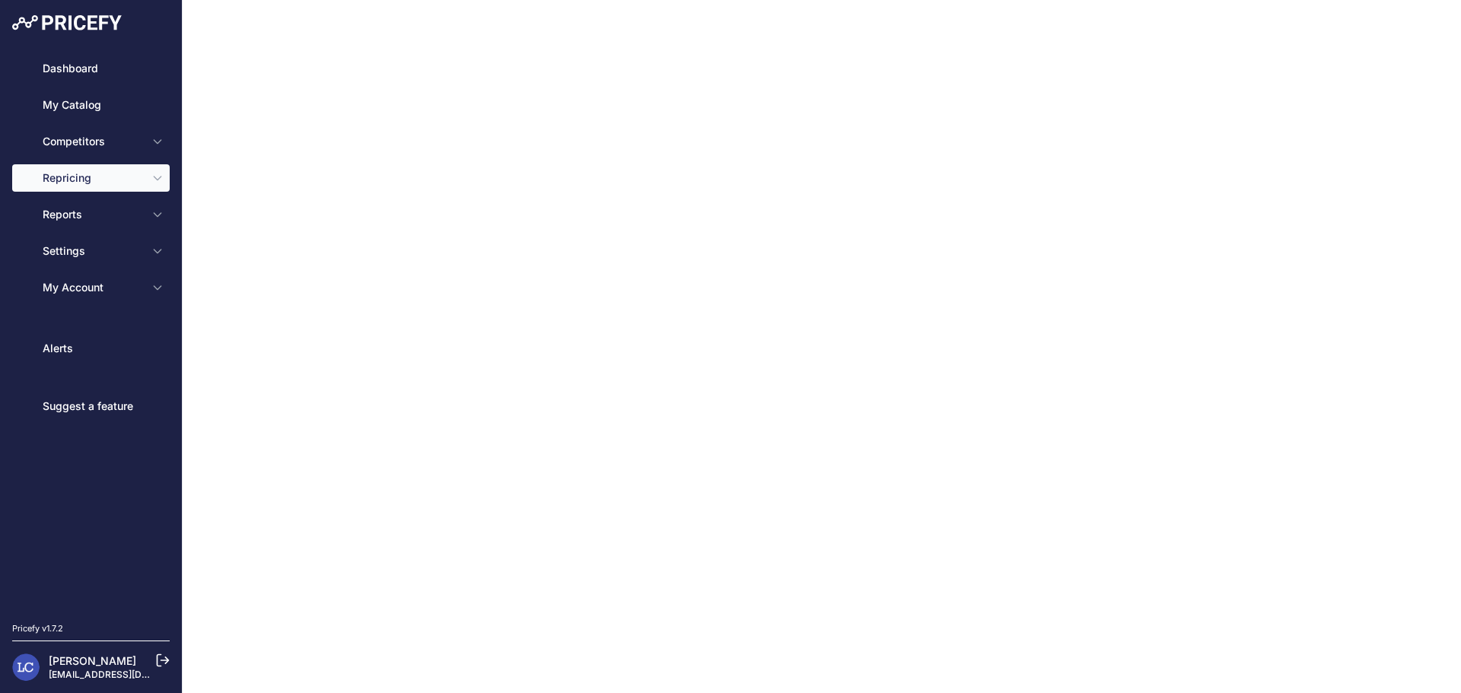
select select "17"
type input "99"
type input "https://s3.us-west-2.amazonaws.com/download.pricefy.io/exports/repricing/4534-7…"
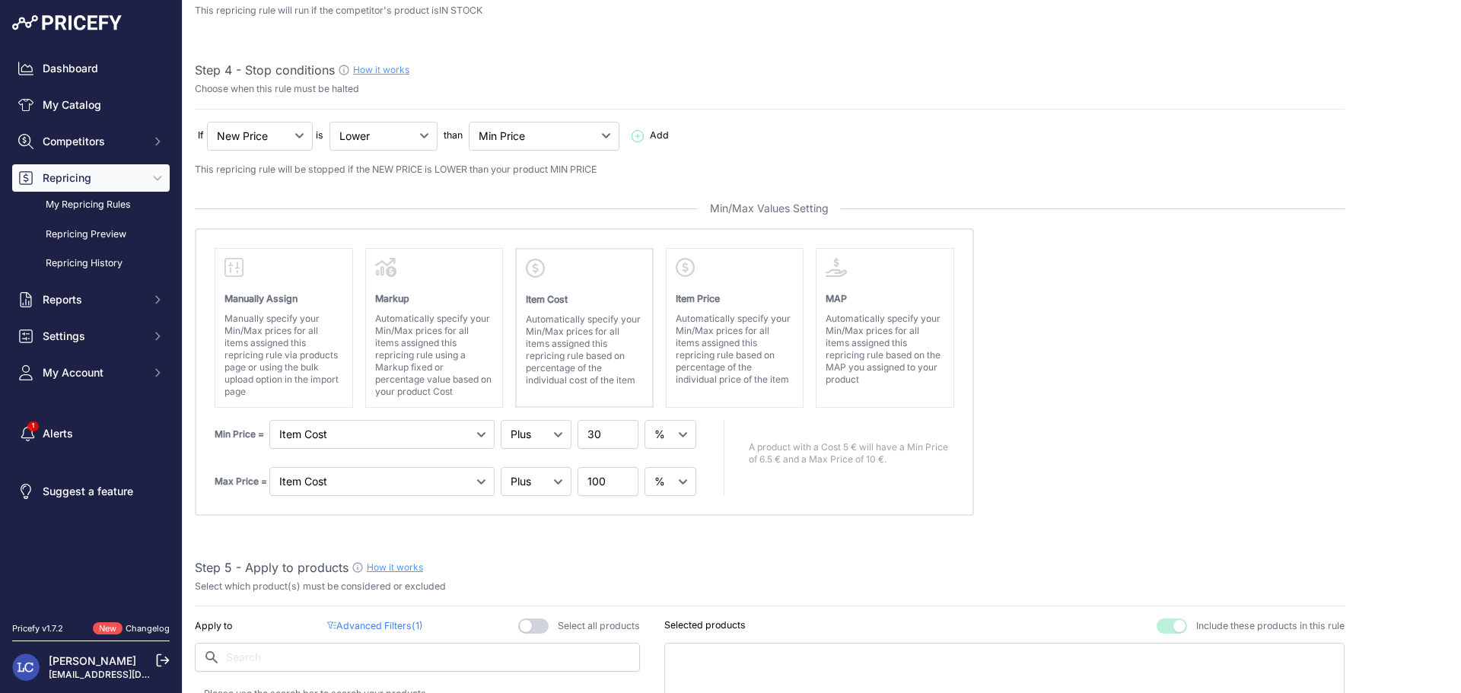
scroll to position [483, 0]
click at [593, 431] on input "30" at bounding box center [607, 431] width 61 height 29
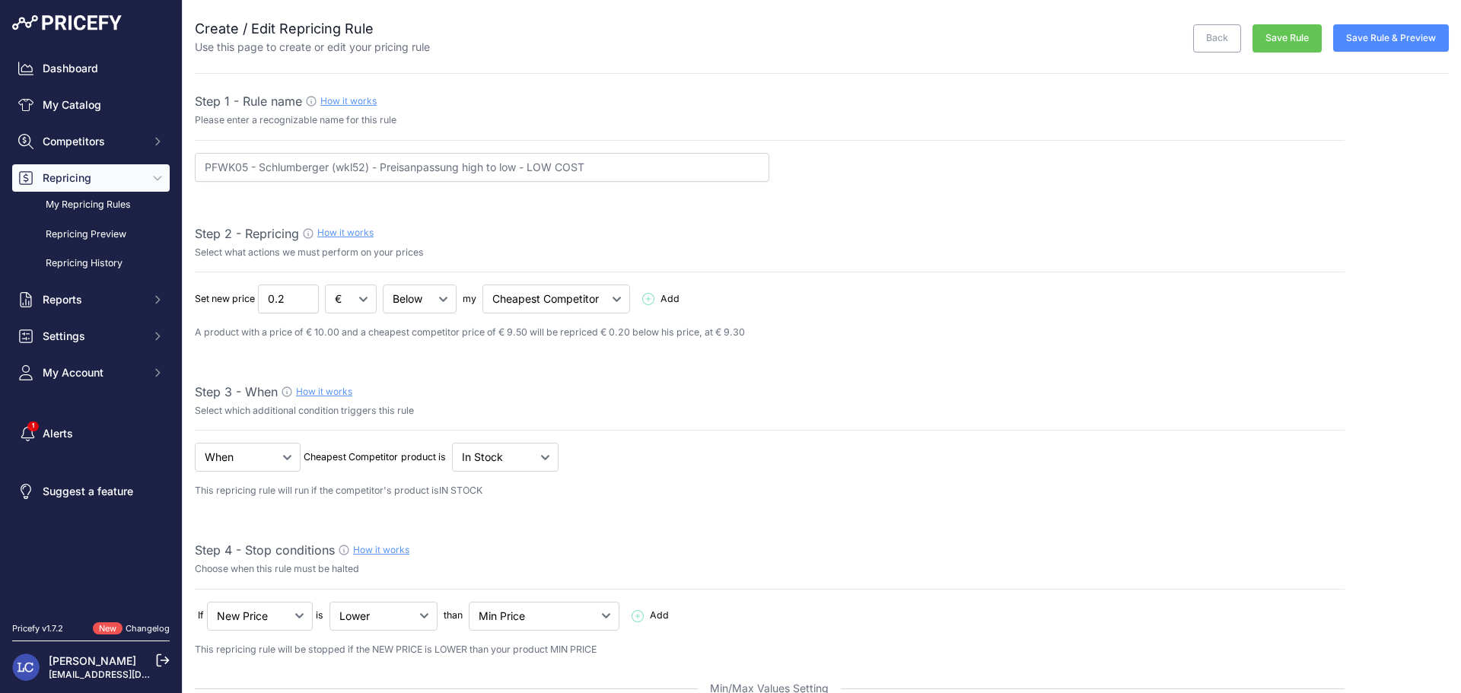
type input "22"
click at [1287, 44] on button "Save Rule" at bounding box center [1286, 38] width 69 height 28
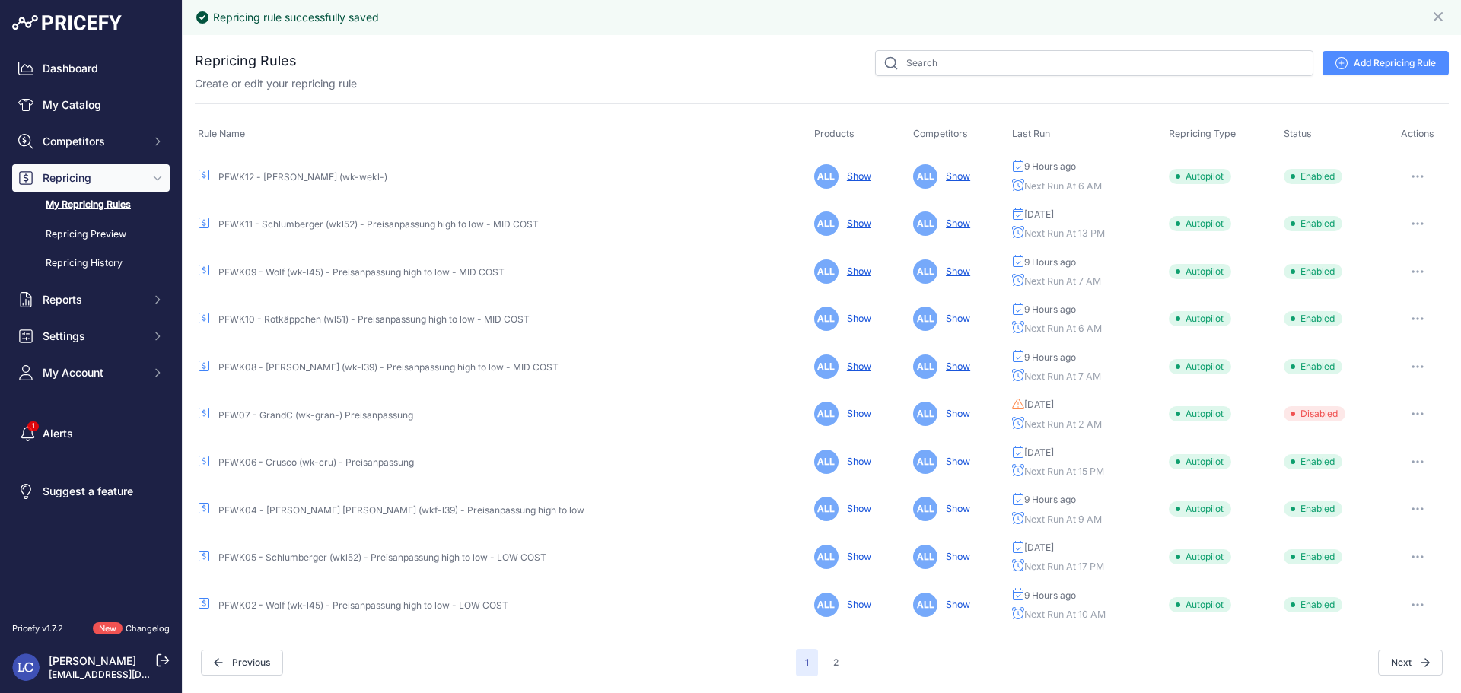
click at [447, 606] on link "PFWK02 - Wolf (wk-l45) - Preisanpassung high to low - LOW COST" at bounding box center [363, 605] width 290 height 11
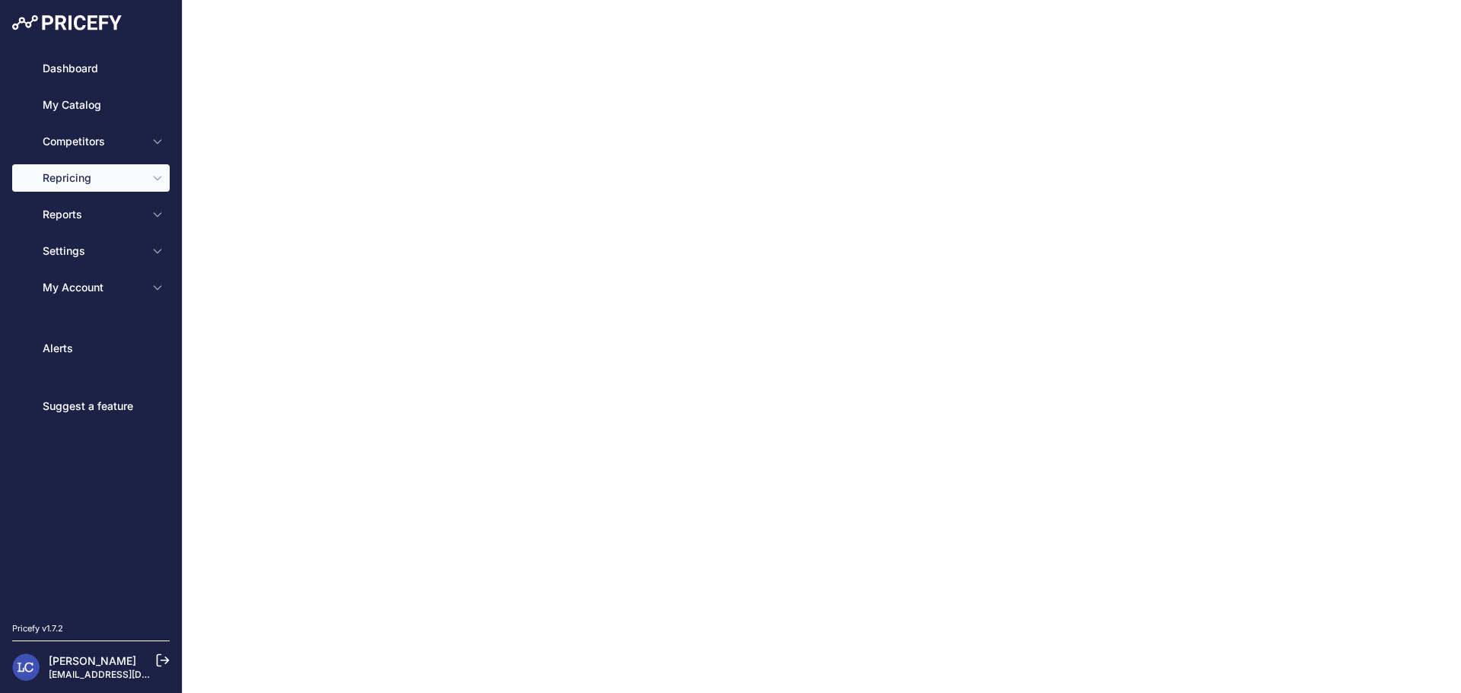
type input "PFWK02 - Wolf (wk-l45) - Preisanpassung high to low - LOW COST"
type input "0.1"
select select "none"
select select "min_price"
select select "cost"
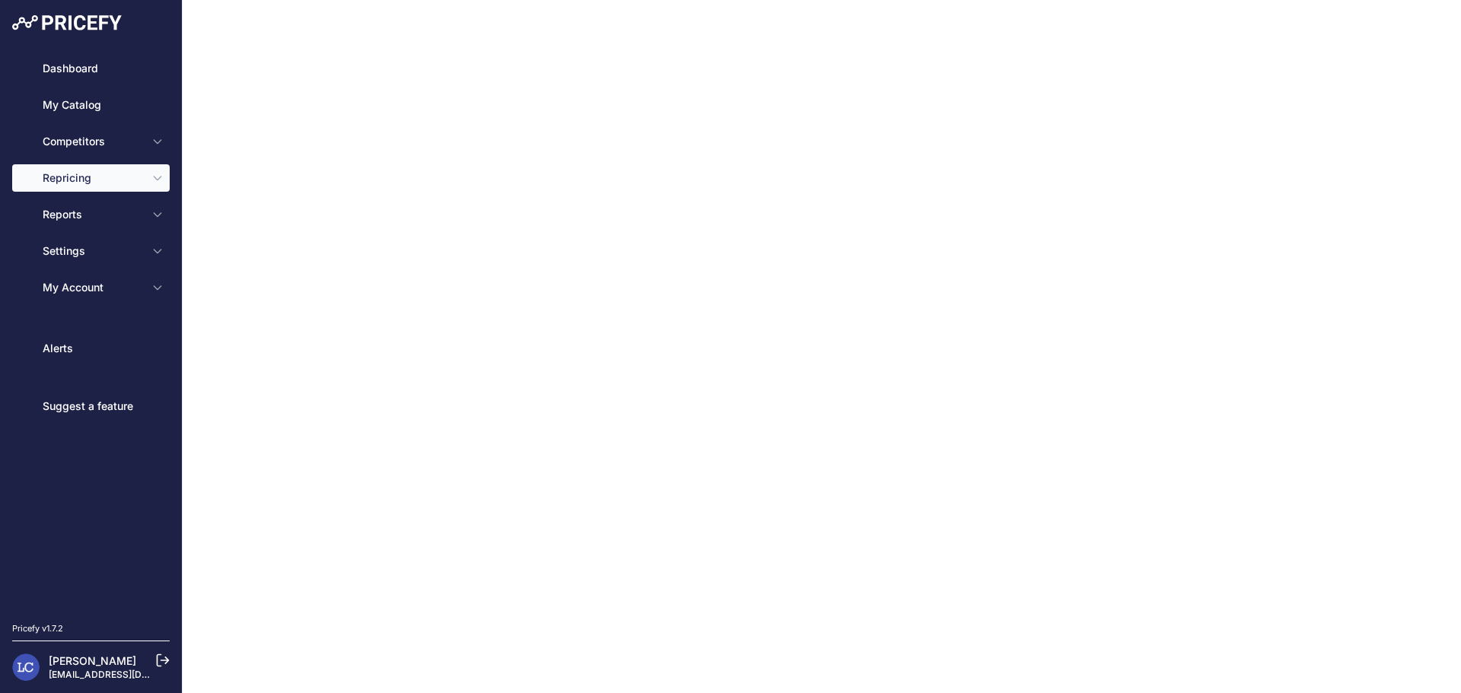
type input "34"
select select "percentage"
select select "cost"
type input "50"
select select "percentage"
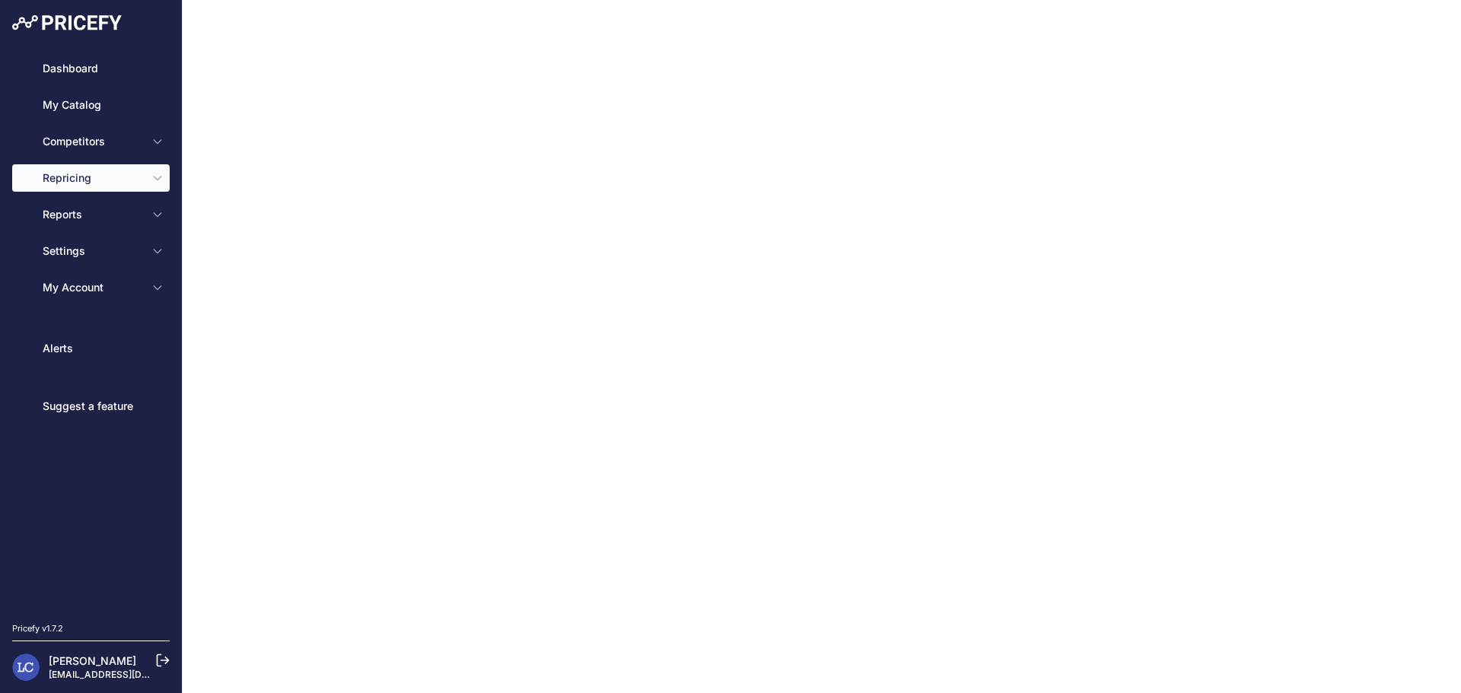
select select "10"
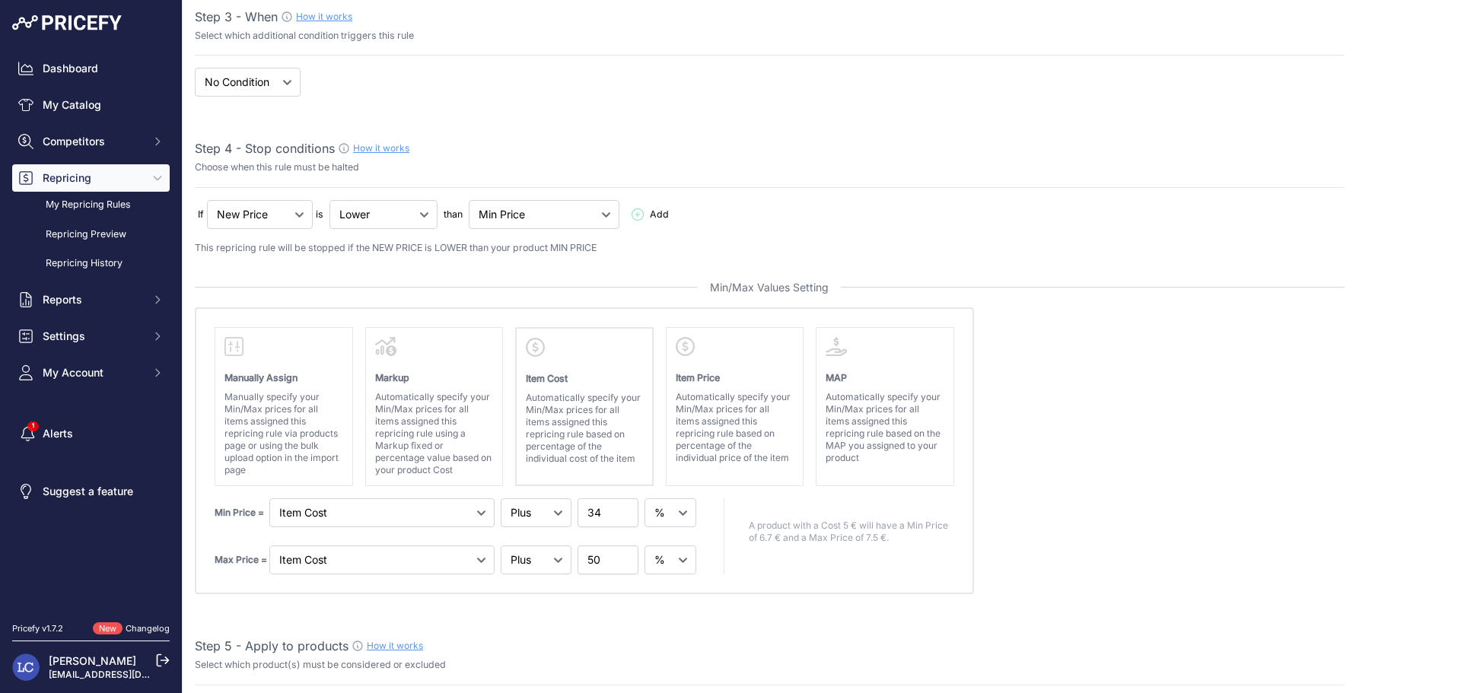
scroll to position [381, 0]
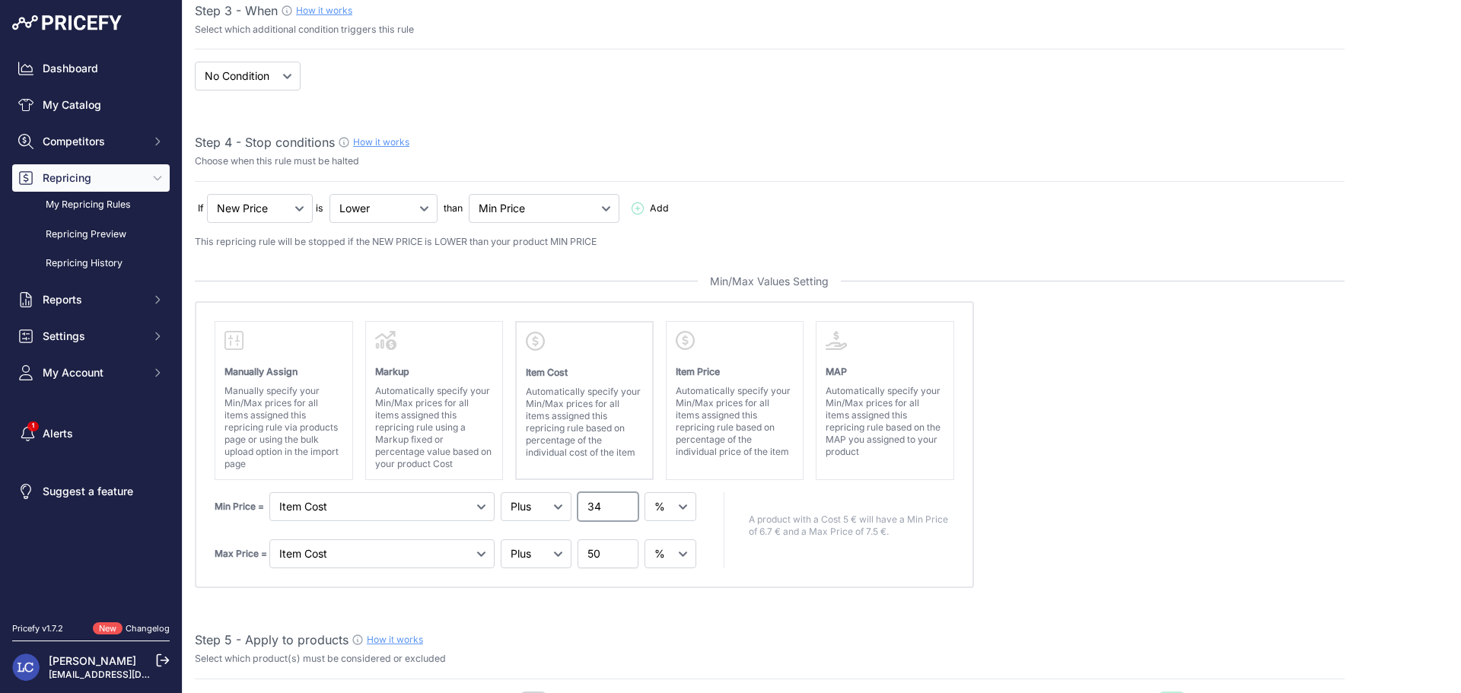
click at [594, 514] on input "34" at bounding box center [607, 506] width 61 height 29
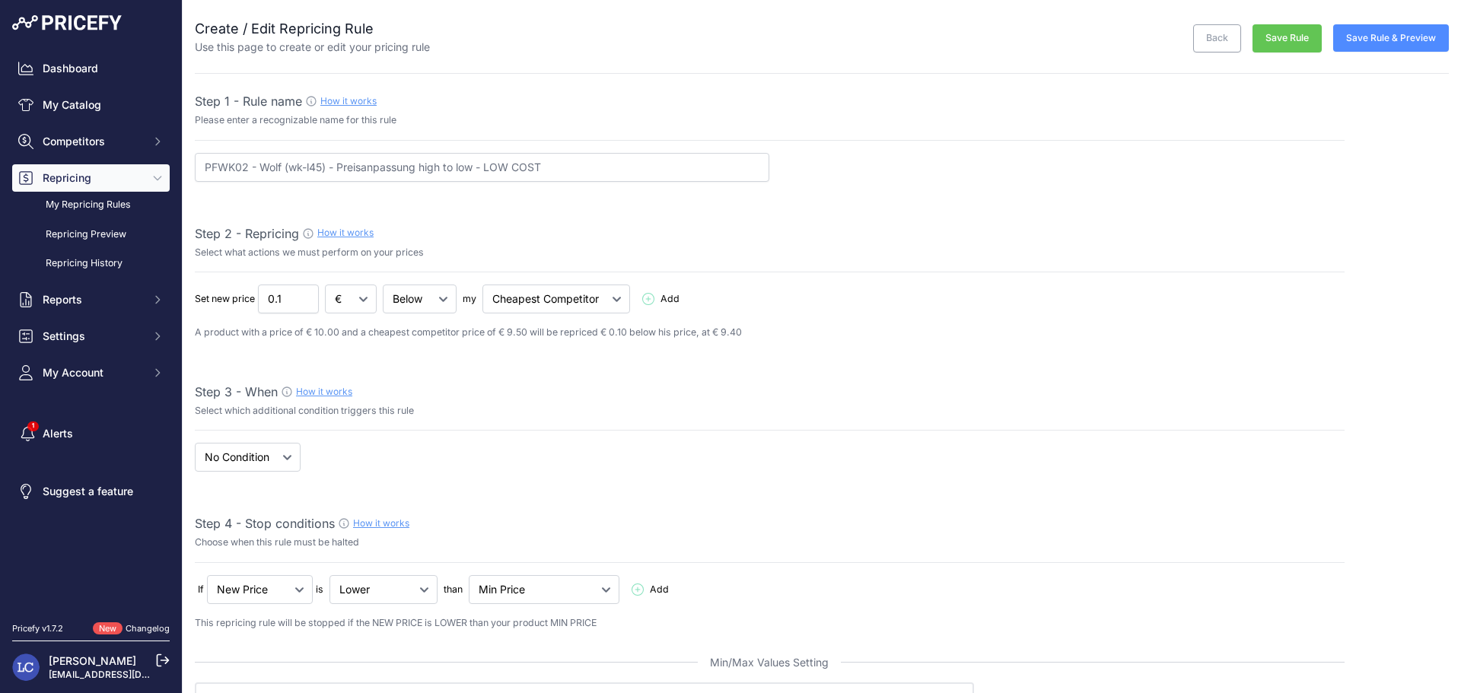
type input "28"
drag, startPoint x: 1274, startPoint y: 27, endPoint x: 1249, endPoint y: 81, distance: 59.3
click at [1274, 27] on button "Save Rule" at bounding box center [1286, 38] width 69 height 28
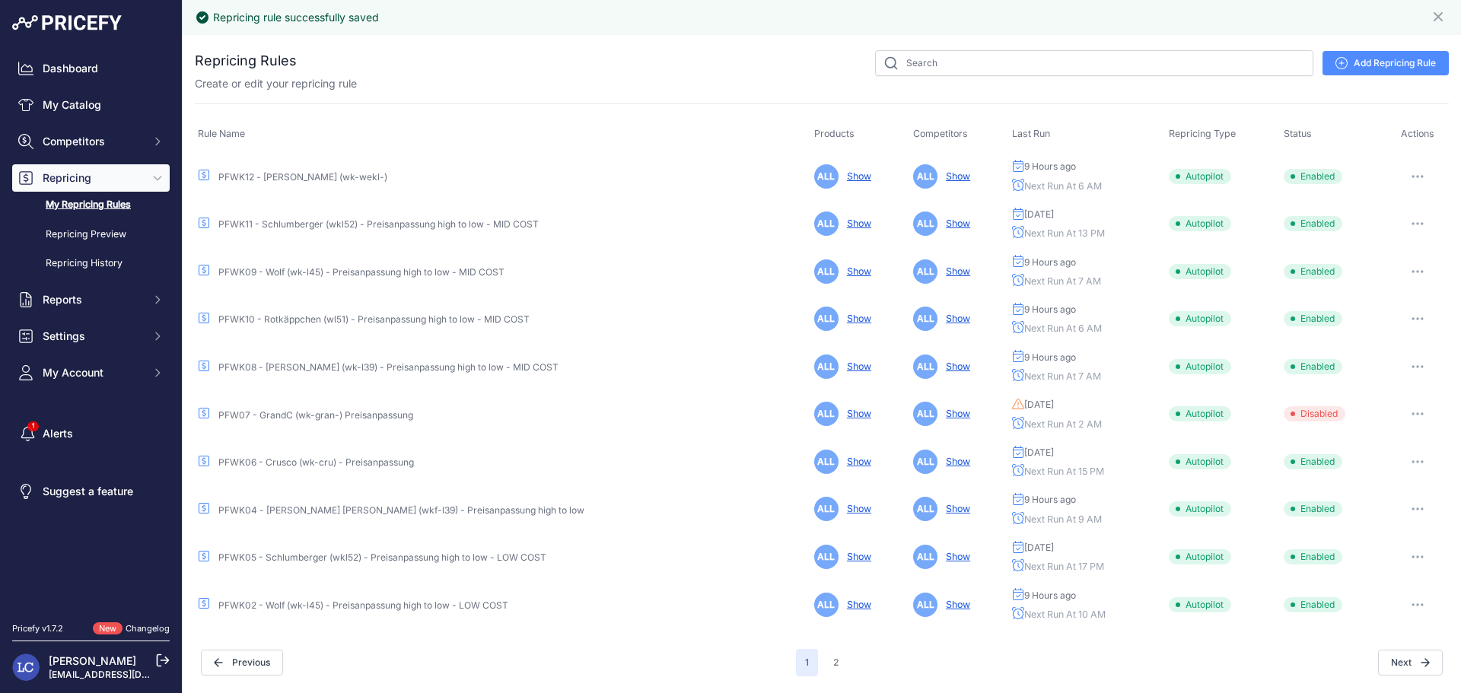
click at [509, 555] on link "PFWK05 - Schlumberger (wkl52) - Preisanpassung high to low - LOW COST" at bounding box center [382, 557] width 328 height 11
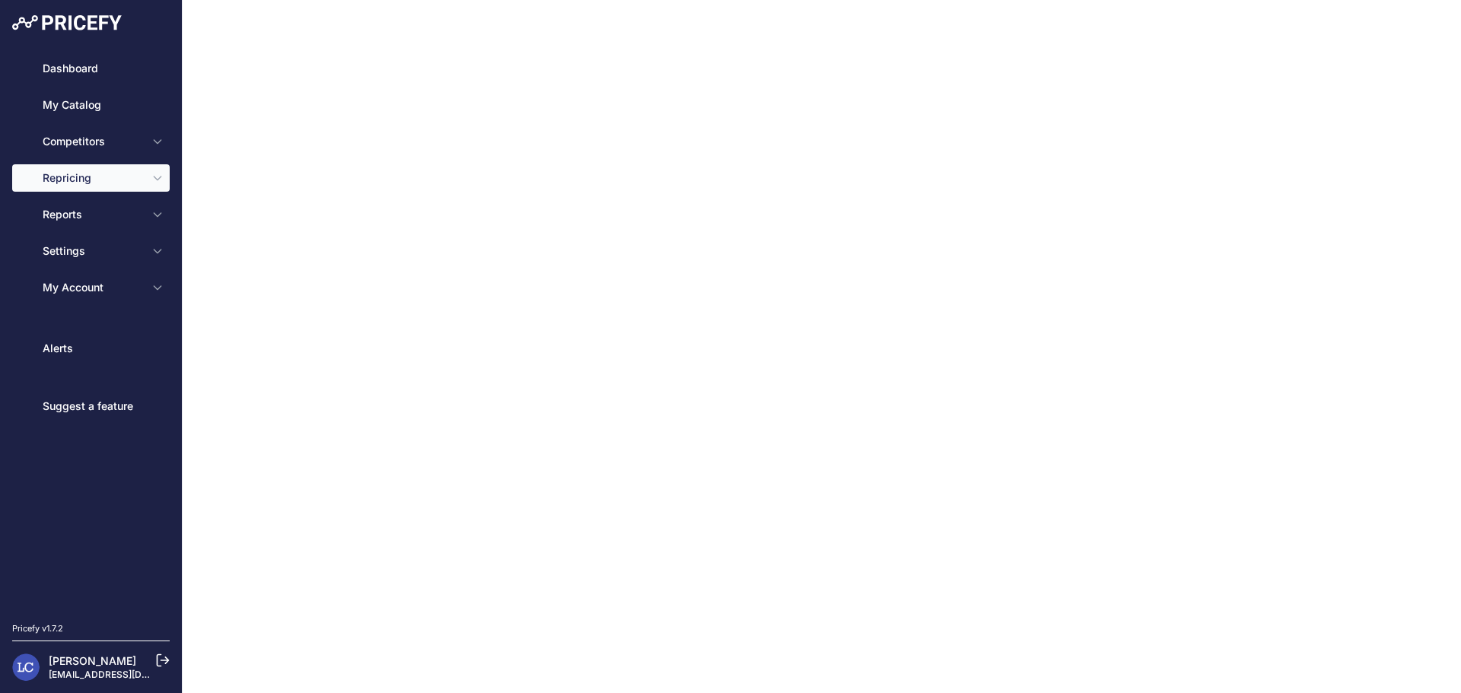
type input "PFWK05 - Schlumberger (wkl52) - Preisanpassung high to low - LOW COST"
type input "0.2"
select select "in_stock"
select select "min_price"
select select "cost"
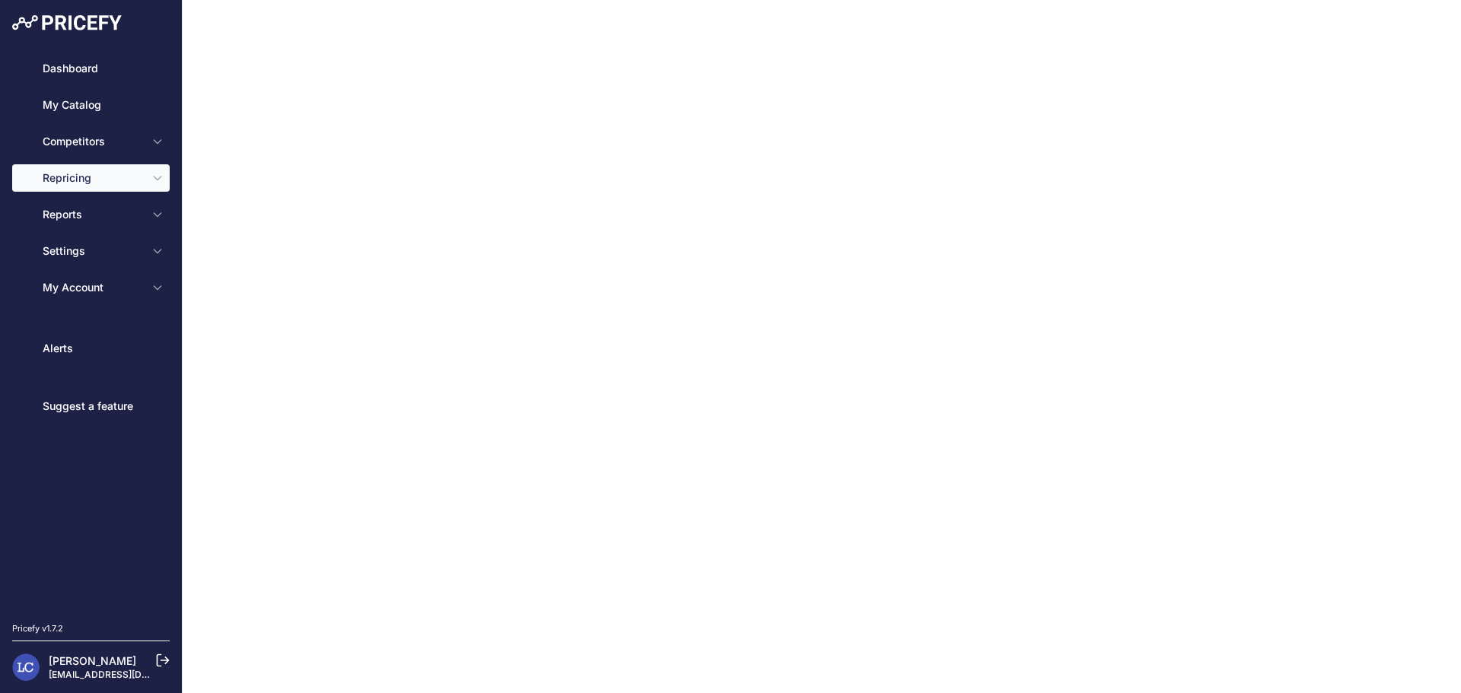
type input "22"
select select "percentage"
select select "cost"
type input "100"
select select "percentage"
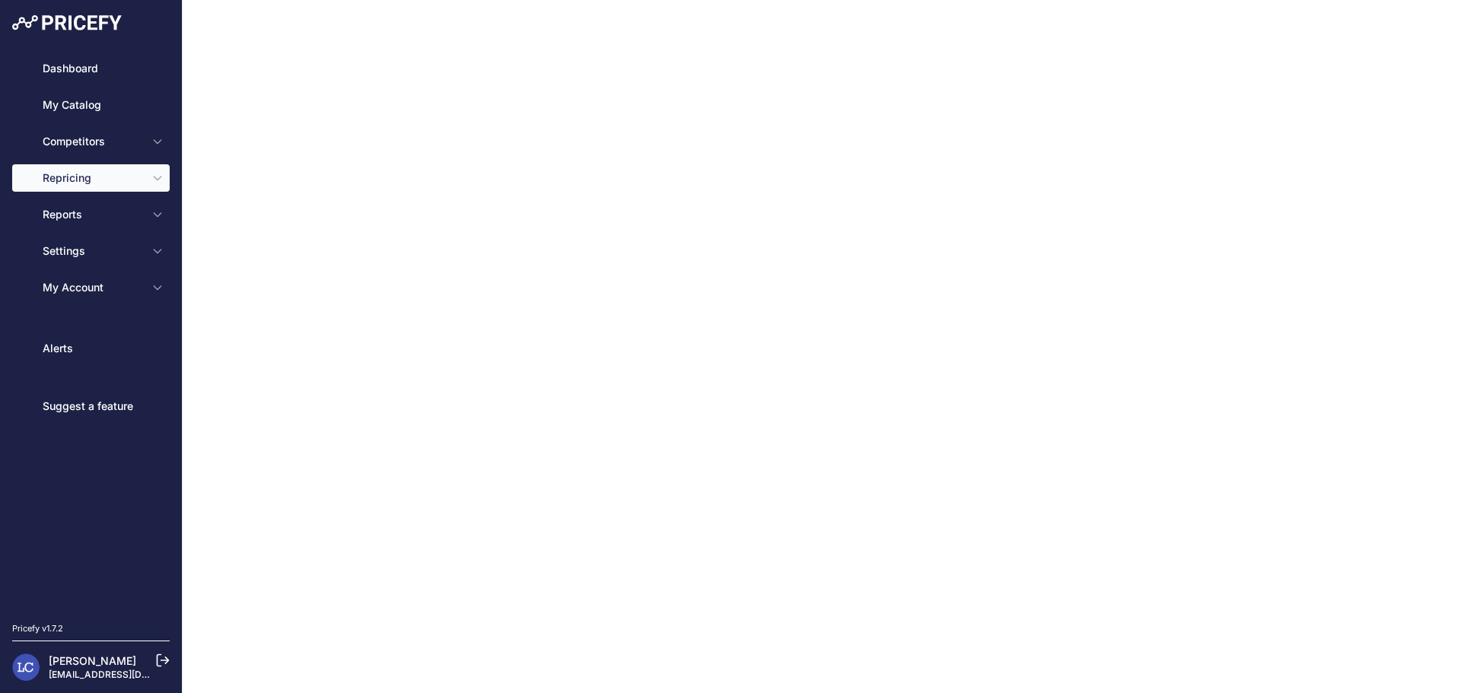
select select "17"
type input "99"
type input "https://s3.us-west-2.amazonaws.com/download.pricefy.io/exports/repricing/4534-7…"
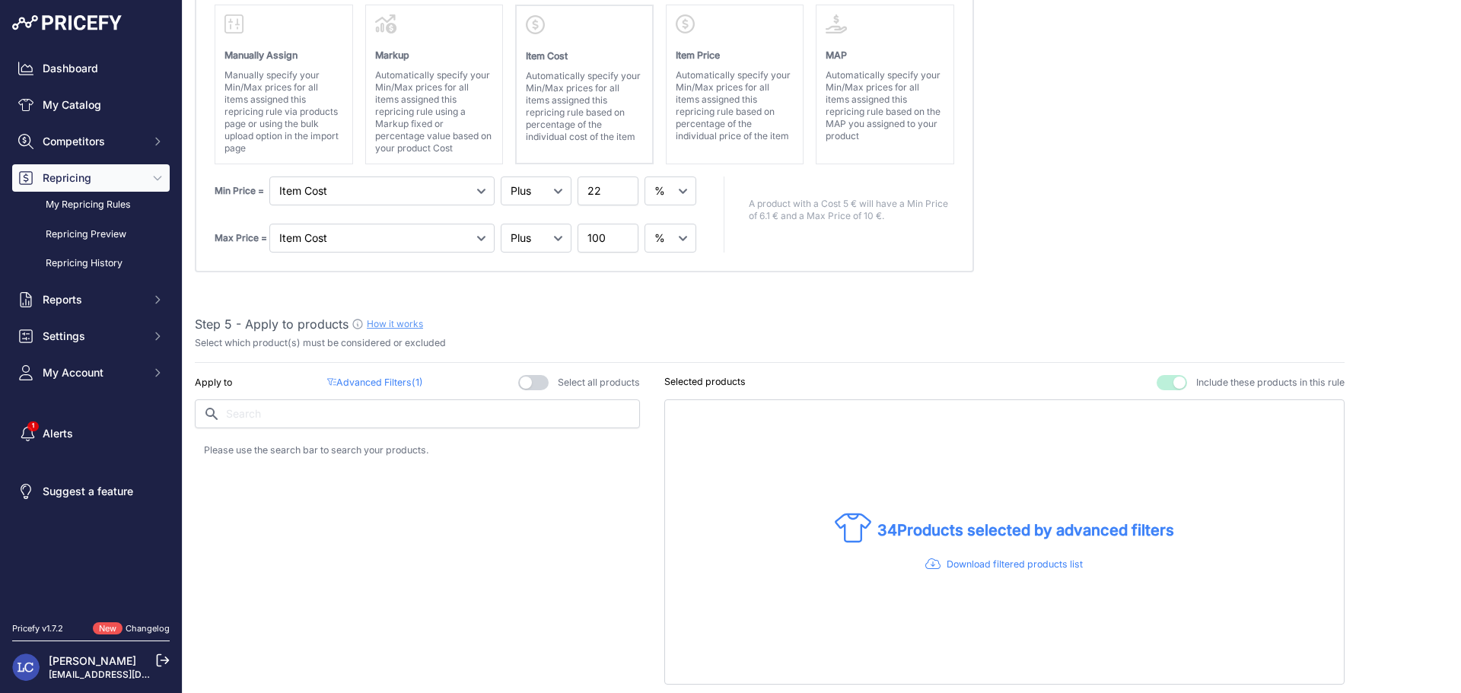
scroll to position [752, 0]
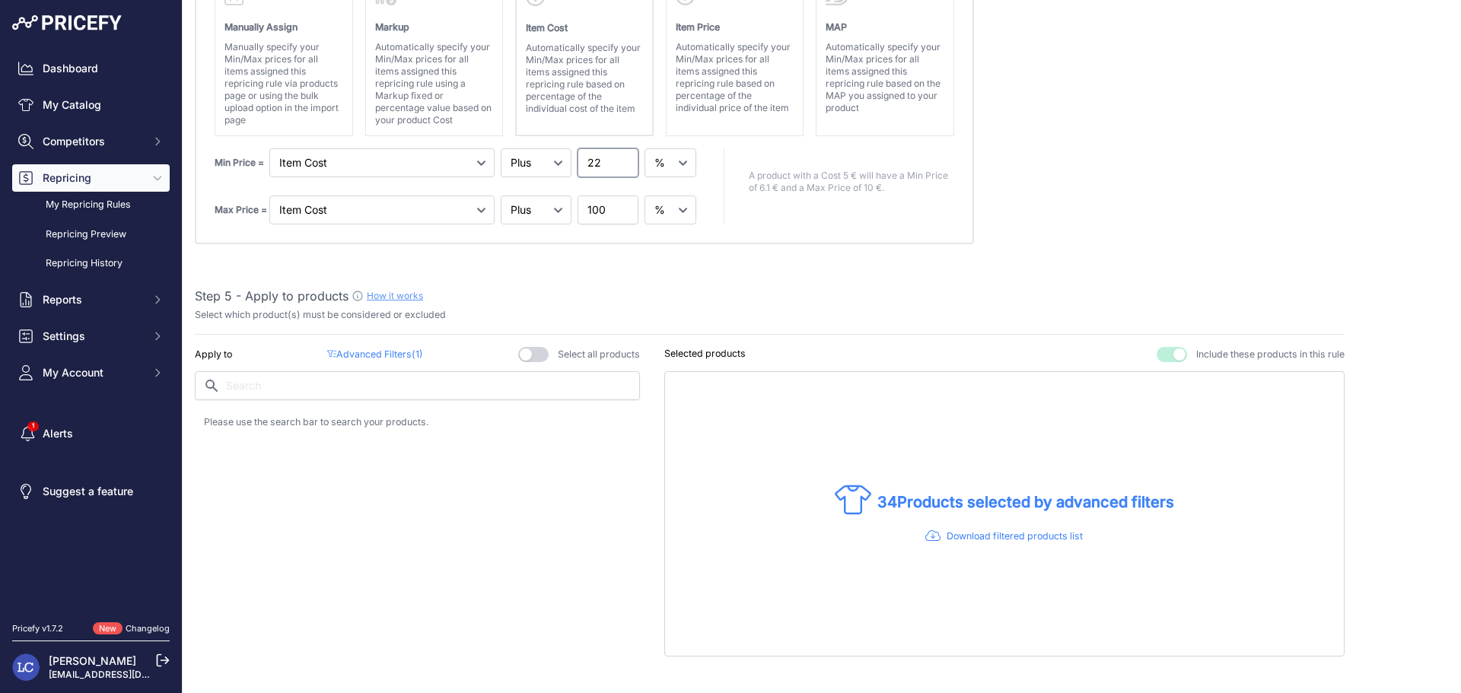
click at [596, 164] on input "22" at bounding box center [607, 162] width 61 height 29
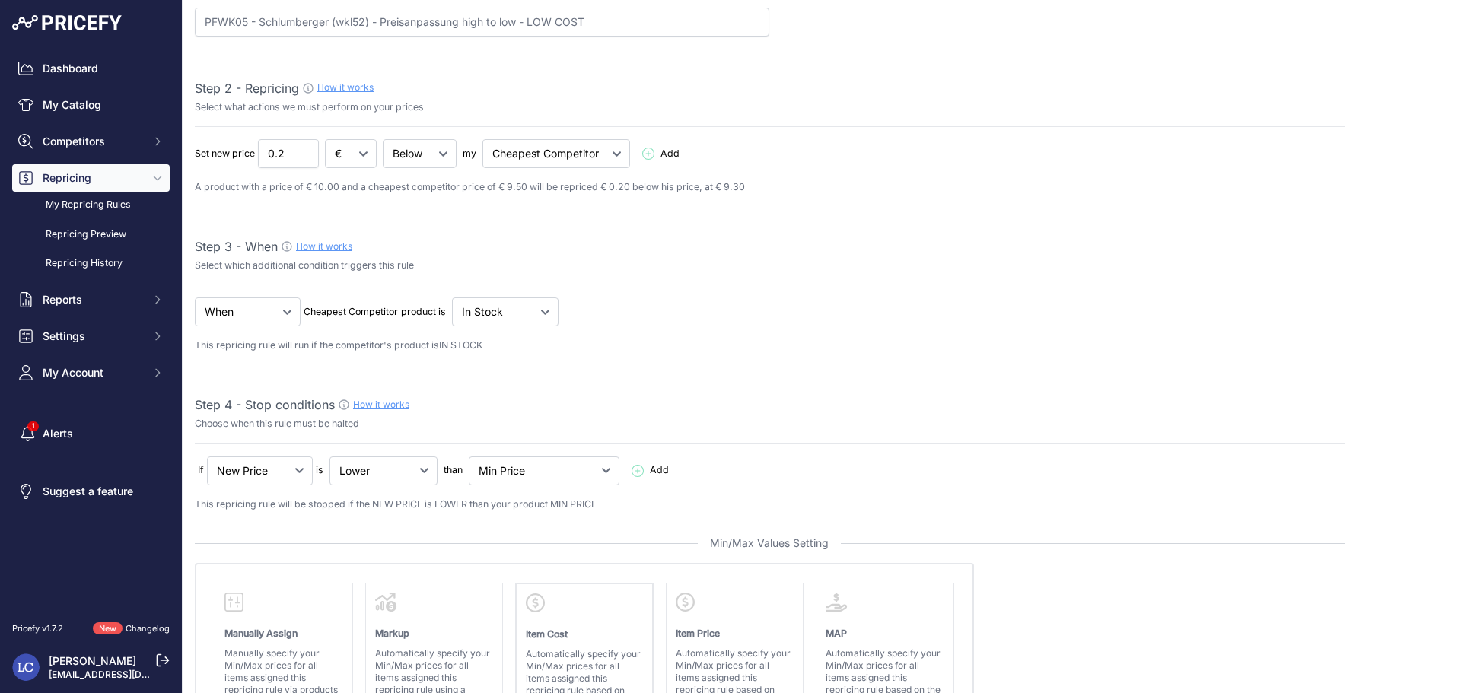
scroll to position [0, 0]
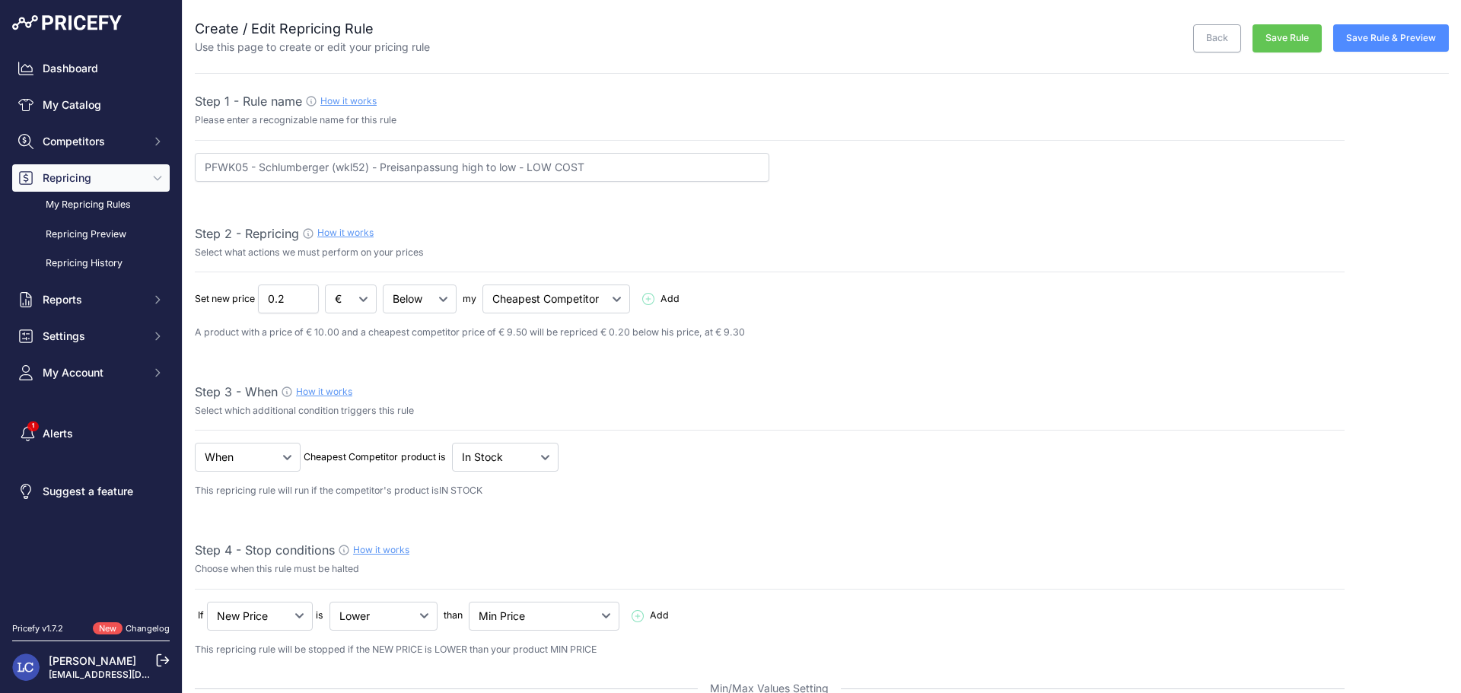
type input "25"
click at [1266, 43] on button "Save Rule" at bounding box center [1286, 38] width 69 height 28
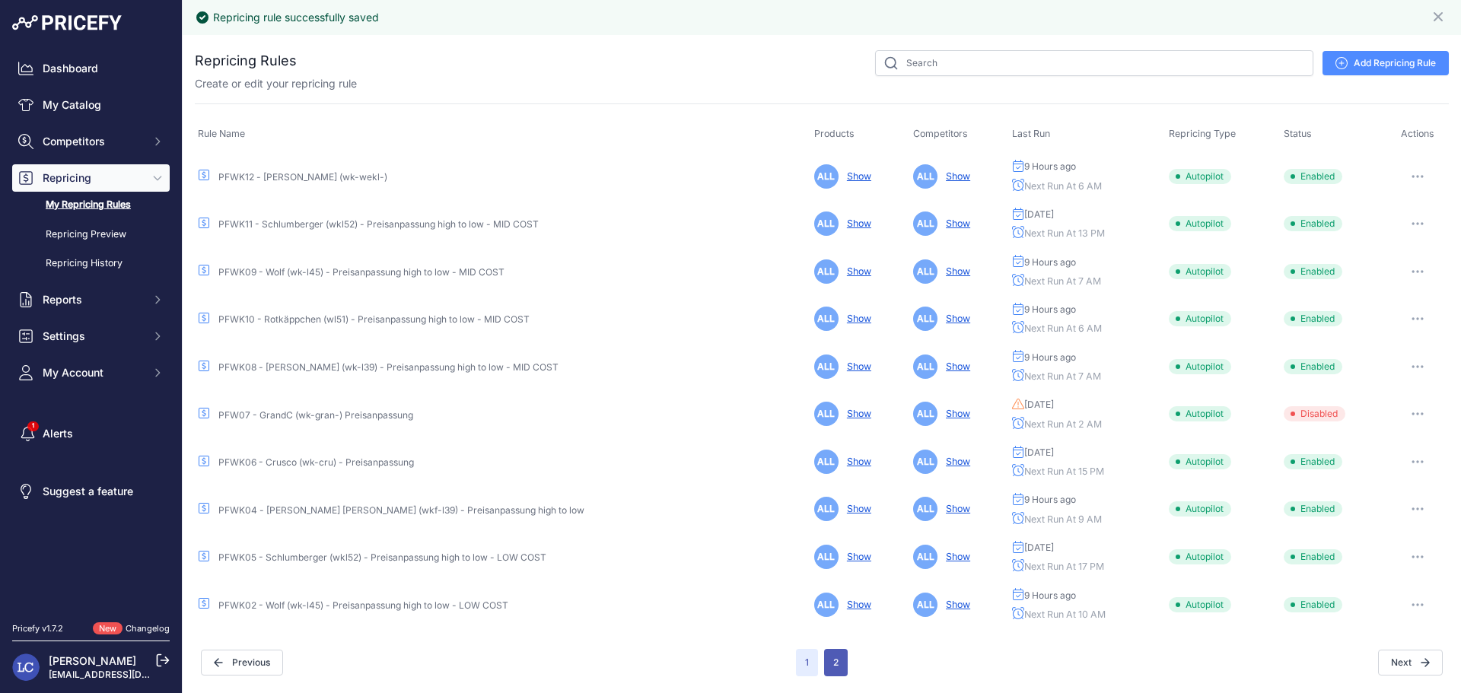
click at [829, 669] on button "2" at bounding box center [836, 662] width 24 height 27
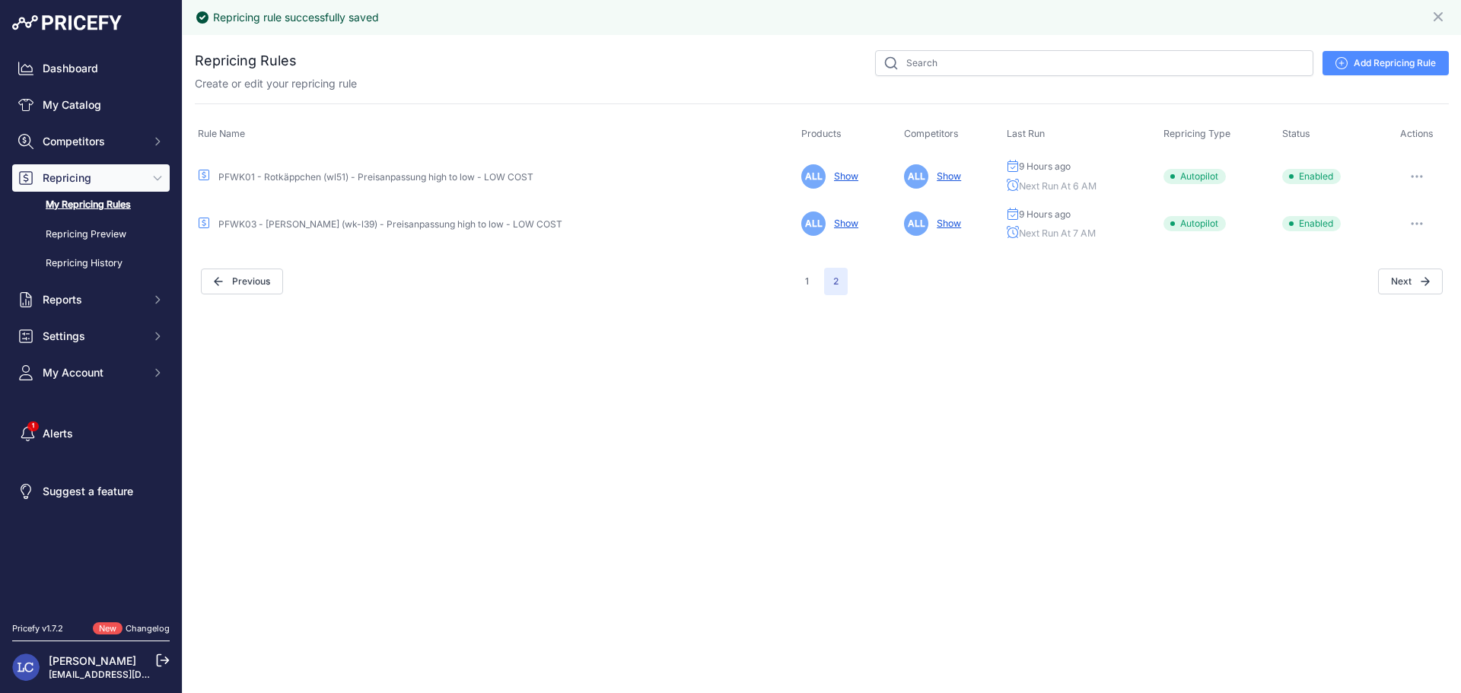
click at [412, 178] on link "PFWK01 - Rotkäppchen (wl51) - Preisanpassung high to low - LOW COST" at bounding box center [375, 176] width 315 height 11
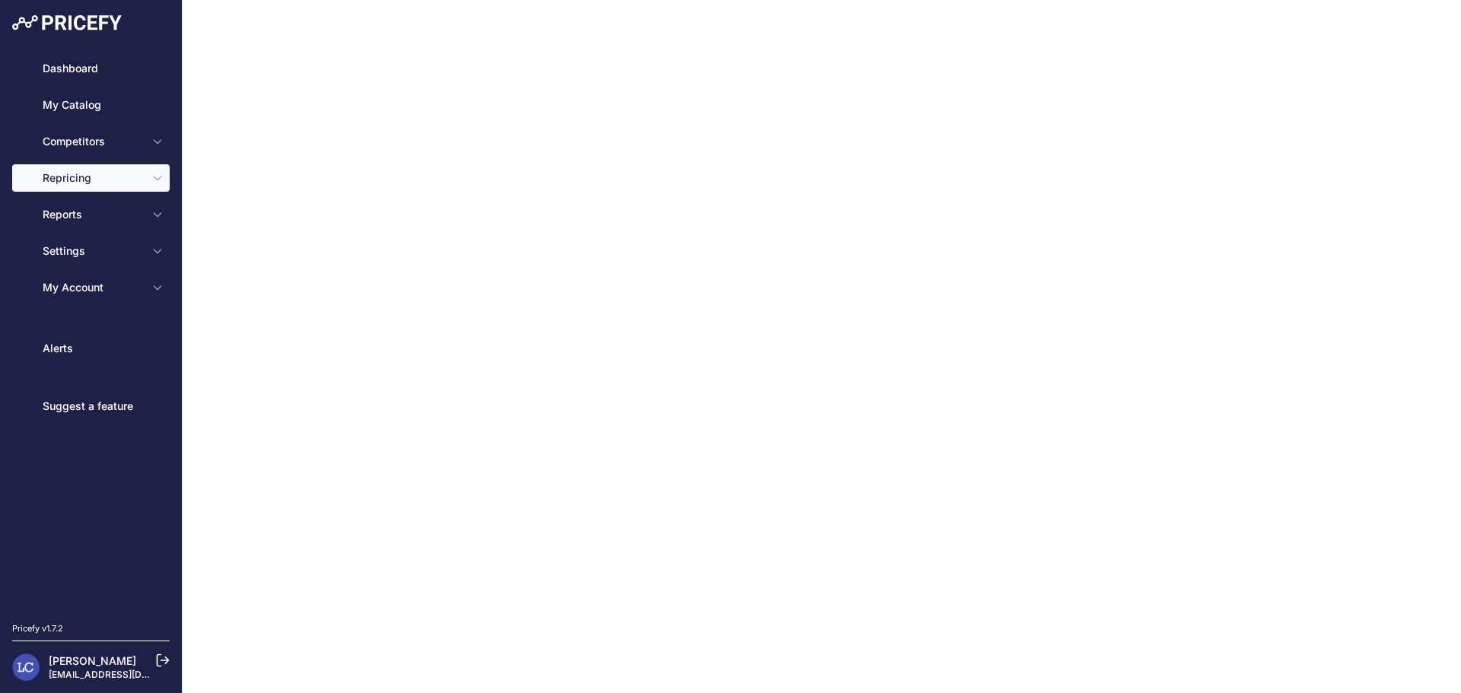
type input "PFWK01 - Rotkäppchen (wl51) - Preisanpassung high to low - LOW COST"
type input "0.1"
select select "in_stock"
select select "min_price"
select select "cost"
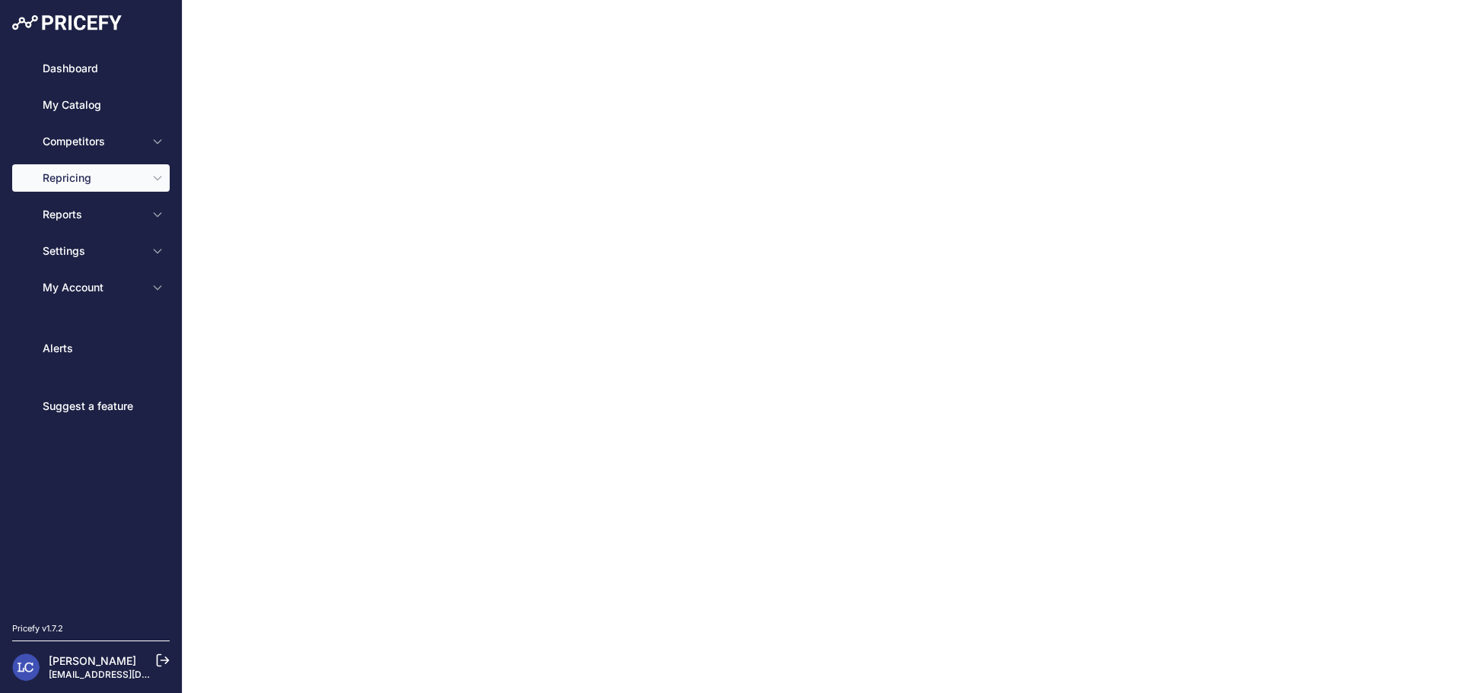
type input "34"
select select "percentage"
select select "cost"
type input "50"
select select "percentage"
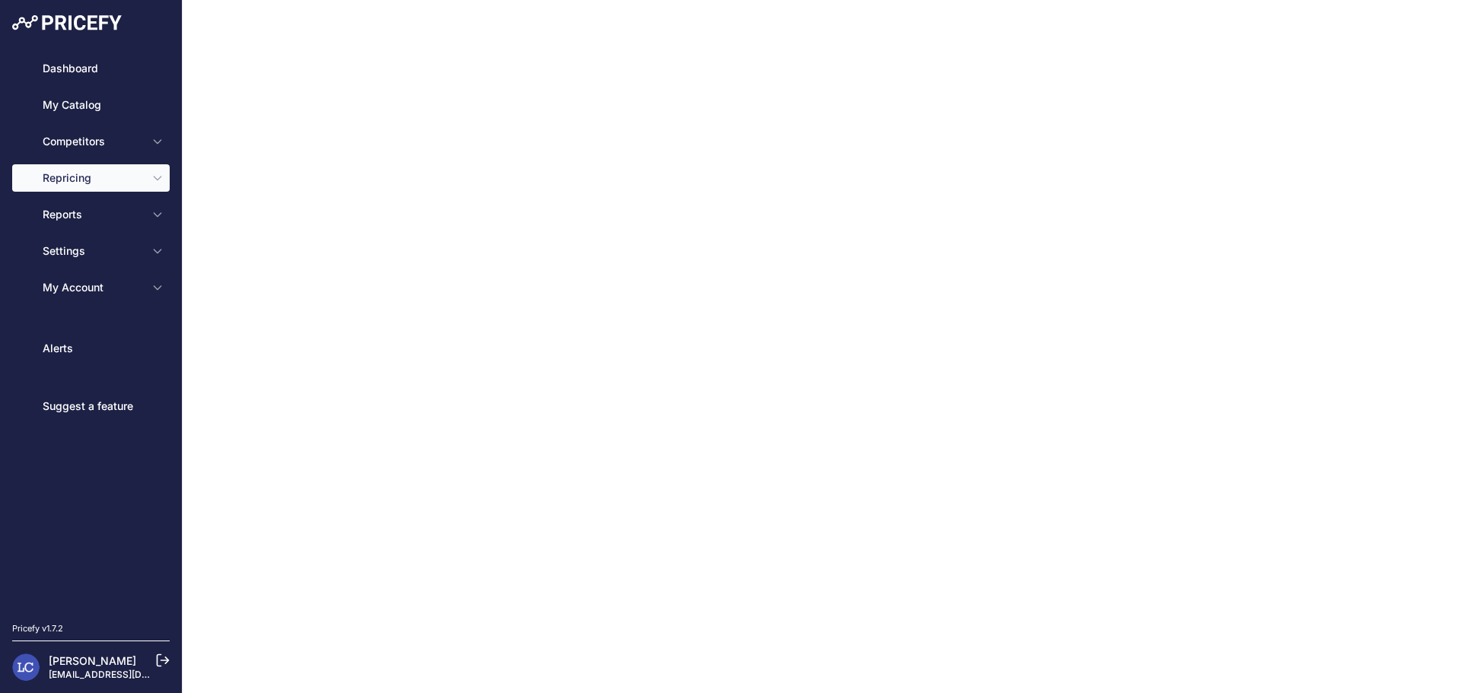
select select "6"
type input "99"
type input "https://s3.us-west-2.amazonaws.com/download.pricefy.io/exports/repricing/4534-7…"
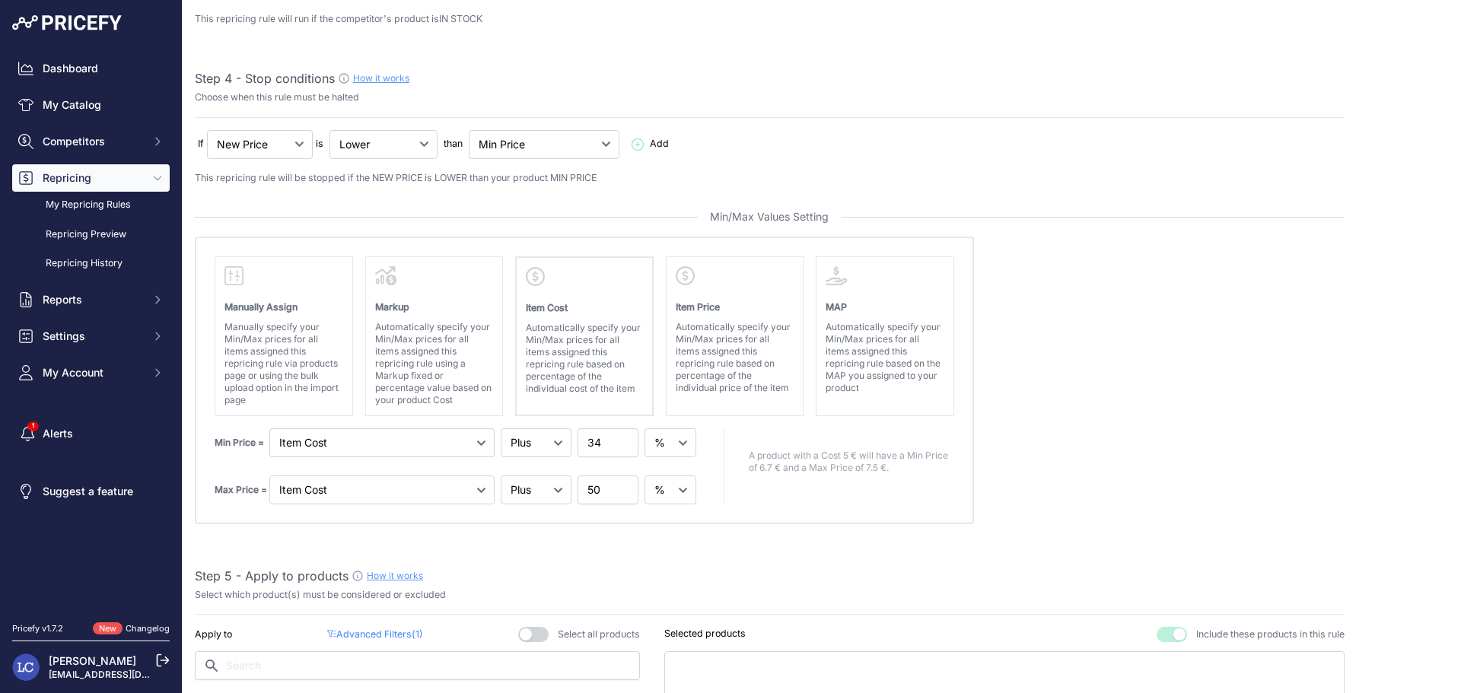
scroll to position [487, 0]
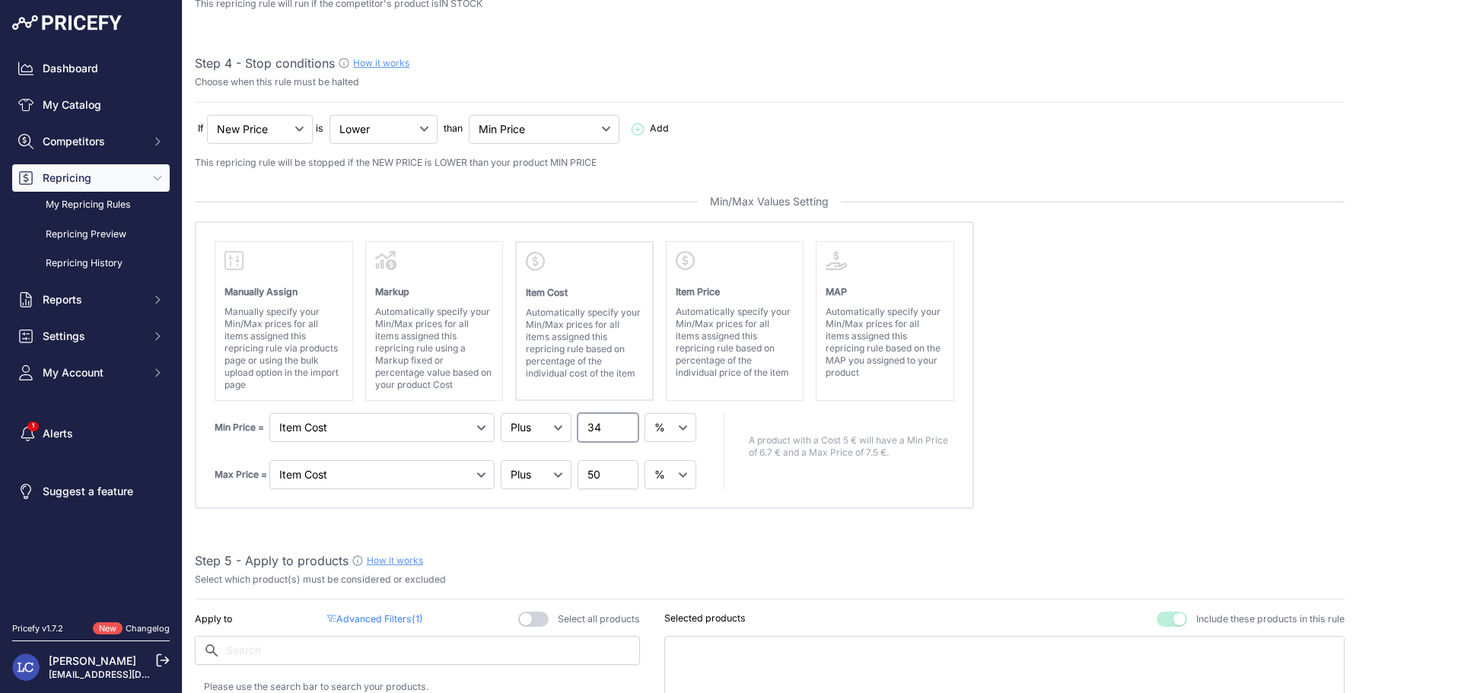
click at [598, 430] on input "34" at bounding box center [607, 427] width 61 height 29
click at [591, 430] on input "34" at bounding box center [607, 427] width 61 height 29
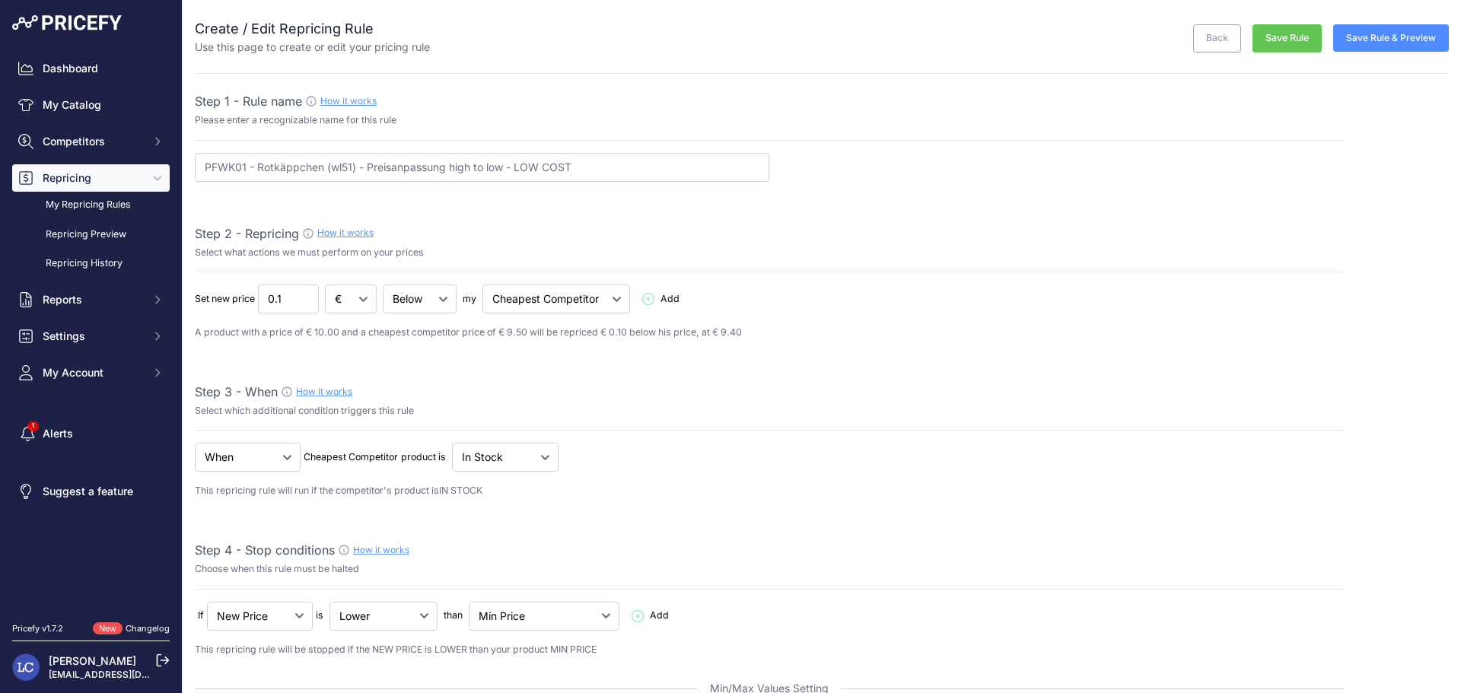
type input "28"
click at [1286, 47] on button "Save Rule" at bounding box center [1286, 38] width 69 height 28
